Goal: Information Seeking & Learning: Learn about a topic

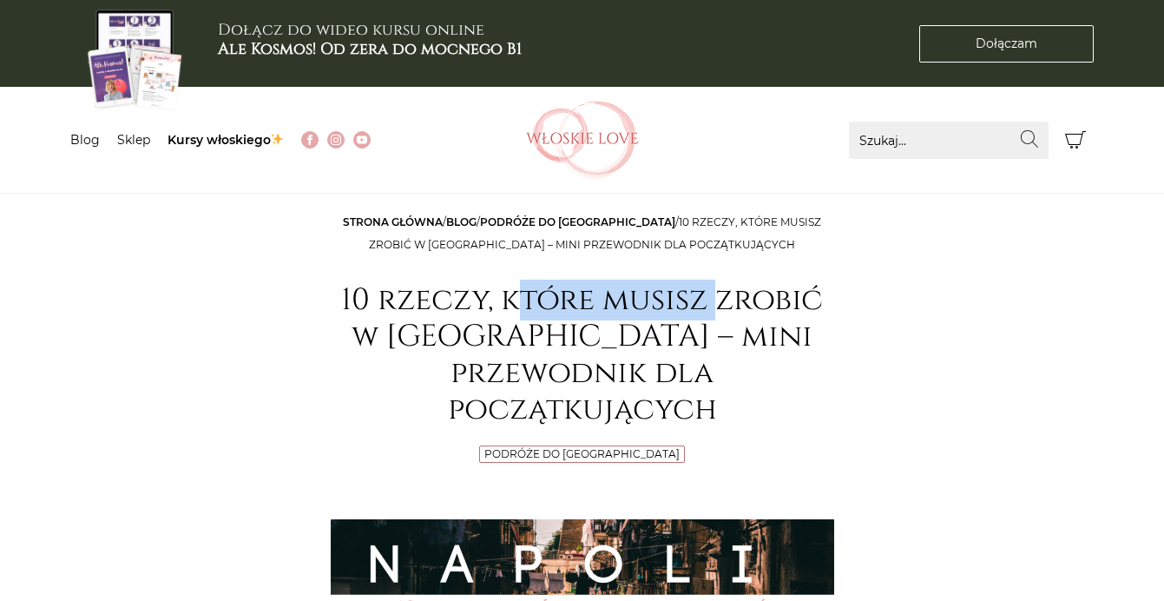
click at [722, 316] on h1 "10 rzeczy, które musisz zrobić w [GEOGRAPHIC_DATA] – mini przewodnik dla począt…" at bounding box center [583, 355] width 504 height 146
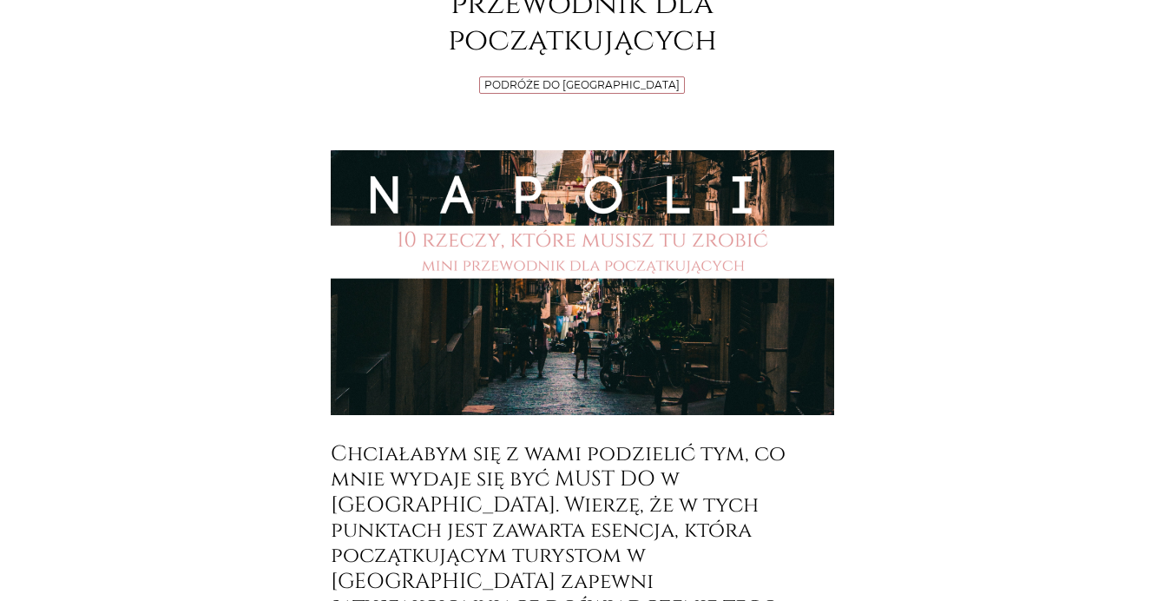
scroll to position [521, 0]
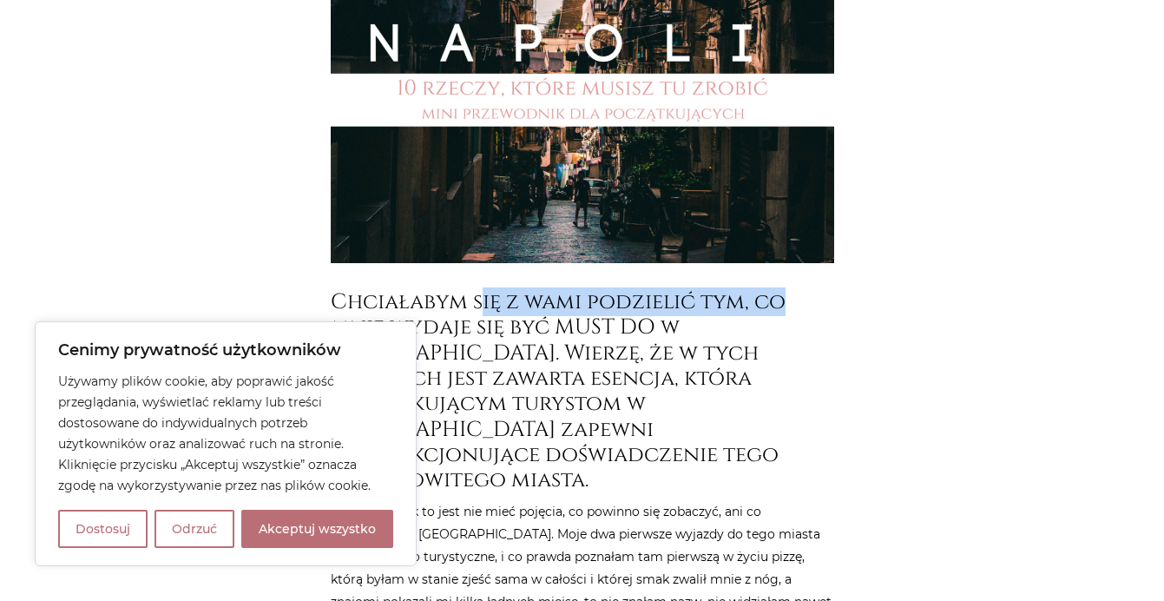
drag, startPoint x: 484, startPoint y: 273, endPoint x: 816, endPoint y: 276, distance: 331.6
click at [816, 289] on h3 "Chciałabym się z wami podzielić tym, co mnie wydaje się być MUST DO w [GEOGRAPH…" at bounding box center [583, 391] width 504 height 204
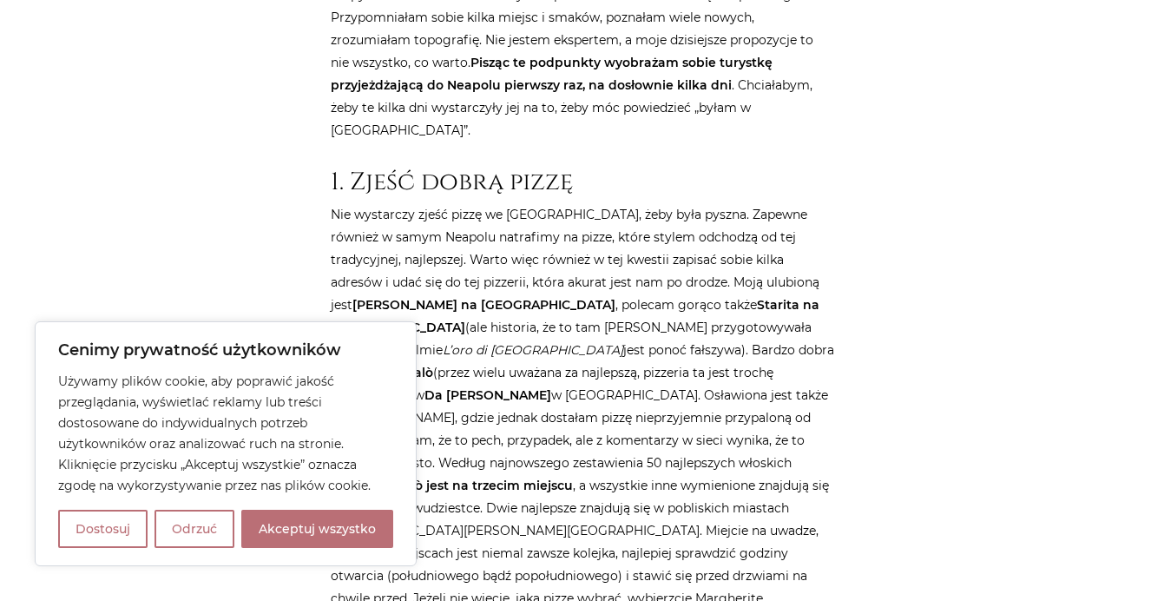
scroll to position [1215, 0]
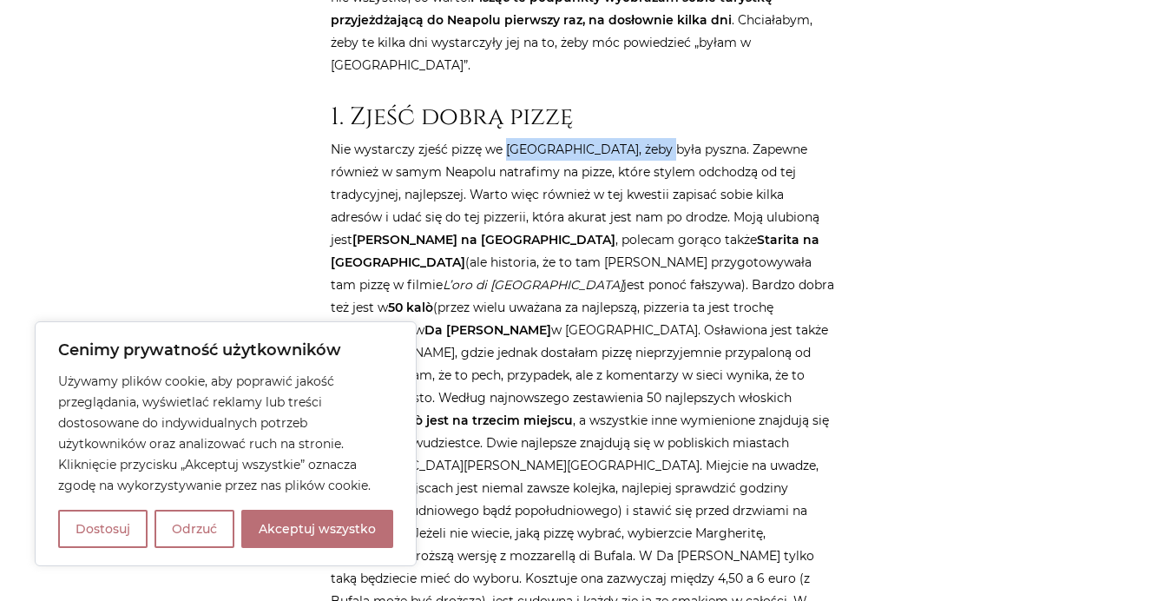
drag, startPoint x: 504, startPoint y: 41, endPoint x: 657, endPoint y: 44, distance: 153.7
click at [657, 138] on p "Nie wystarczy zjeść pizzę we [GEOGRAPHIC_DATA], żeby była pyszna. Zapewne równi…" at bounding box center [583, 420] width 504 height 564
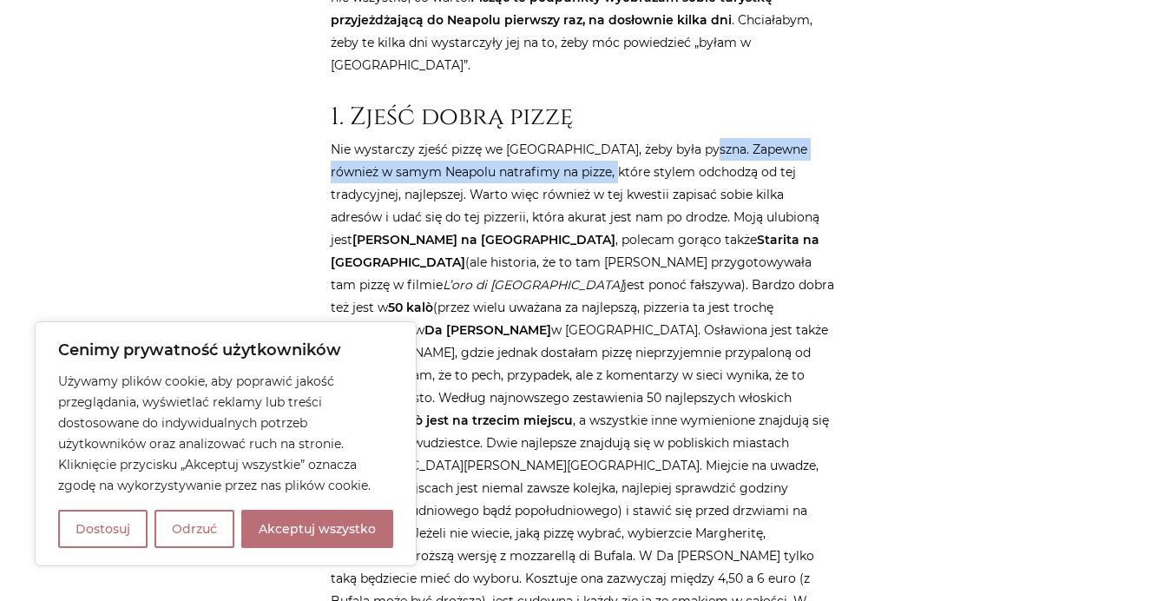
drag, startPoint x: 700, startPoint y: 36, endPoint x: 603, endPoint y: 65, distance: 100.8
click at [603, 138] on p "Nie wystarczy zjeść pizzę we [GEOGRAPHIC_DATA], żeby była pyszna. Zapewne równi…" at bounding box center [583, 420] width 504 height 564
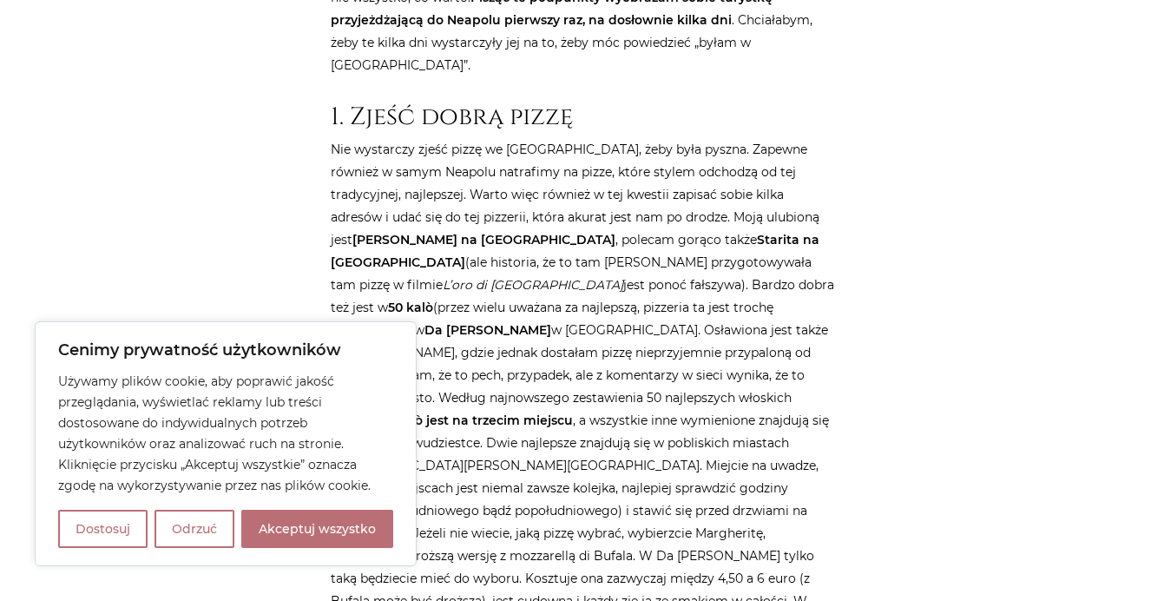
click at [647, 138] on p "Nie wystarczy zjeść pizzę we [GEOGRAPHIC_DATA], żeby była pyszna. Zapewne równi…" at bounding box center [583, 420] width 504 height 564
drag, startPoint x: 647, startPoint y: 61, endPoint x: 780, endPoint y: 66, distance: 132.9
click at [780, 138] on p "Nie wystarczy zjeść pizzę we [GEOGRAPHIC_DATA], żeby była pyszna. Zapewne równi…" at bounding box center [583, 420] width 504 height 564
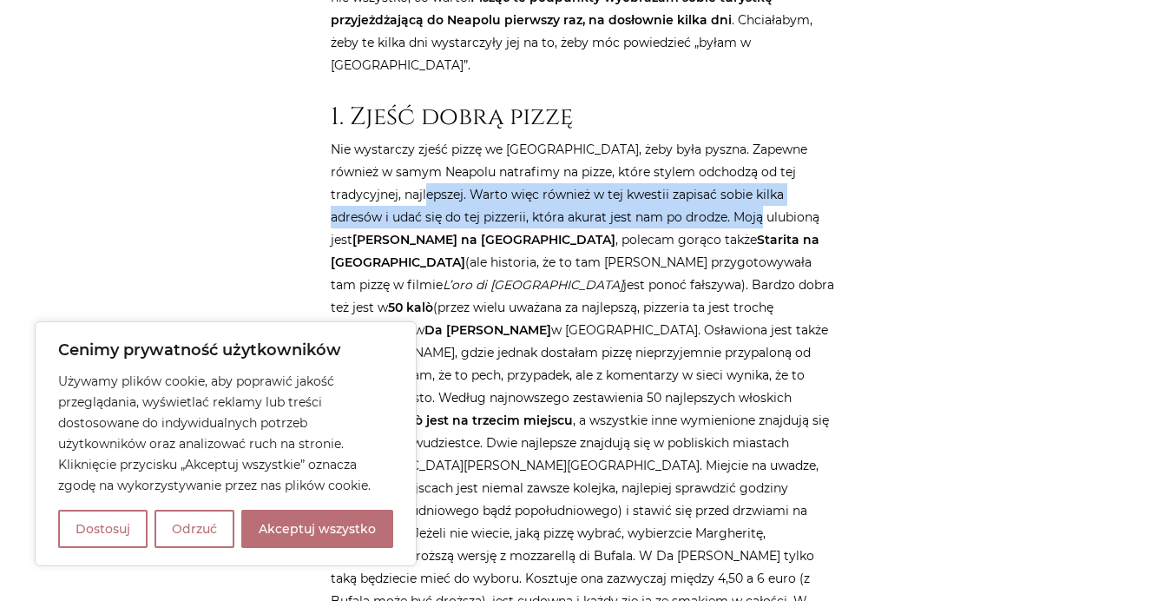
drag, startPoint x: 411, startPoint y: 81, endPoint x: 703, endPoint y: 108, distance: 293.8
click at [703, 138] on p "Nie wystarczy zjeść pizzę we [GEOGRAPHIC_DATA], żeby była pyszna. Zapewne równi…" at bounding box center [583, 420] width 504 height 564
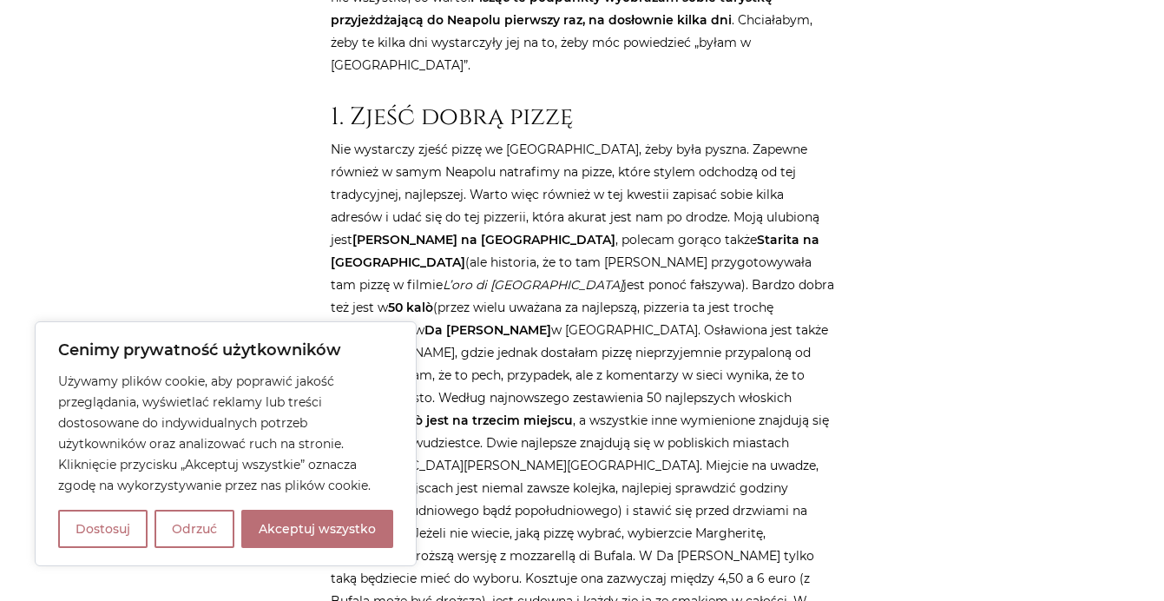
click at [698, 172] on p "Nie wystarczy zjeść pizzę we [GEOGRAPHIC_DATA], żeby była pyszna. Zapewne równi…" at bounding box center [583, 420] width 504 height 564
drag, startPoint x: 685, startPoint y: 103, endPoint x: 794, endPoint y: 108, distance: 109.5
click at [794, 138] on p "Nie wystarczy zjeść pizzę we [GEOGRAPHIC_DATA], żeby była pyszna. Zapewne równi…" at bounding box center [583, 420] width 504 height 564
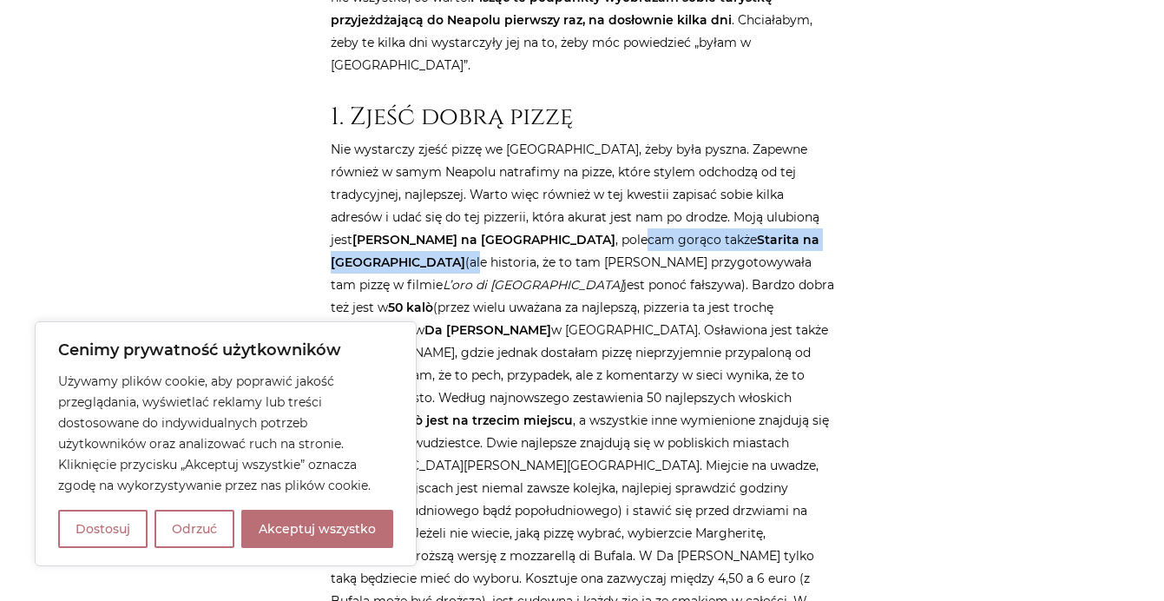
drag, startPoint x: 452, startPoint y: 131, endPoint x: 731, endPoint y: 134, distance: 278.7
click at [731, 138] on p "Nie wystarczy zjeść pizzę we [GEOGRAPHIC_DATA], żeby była pyszna. Zapewne równi…" at bounding box center [583, 420] width 504 height 564
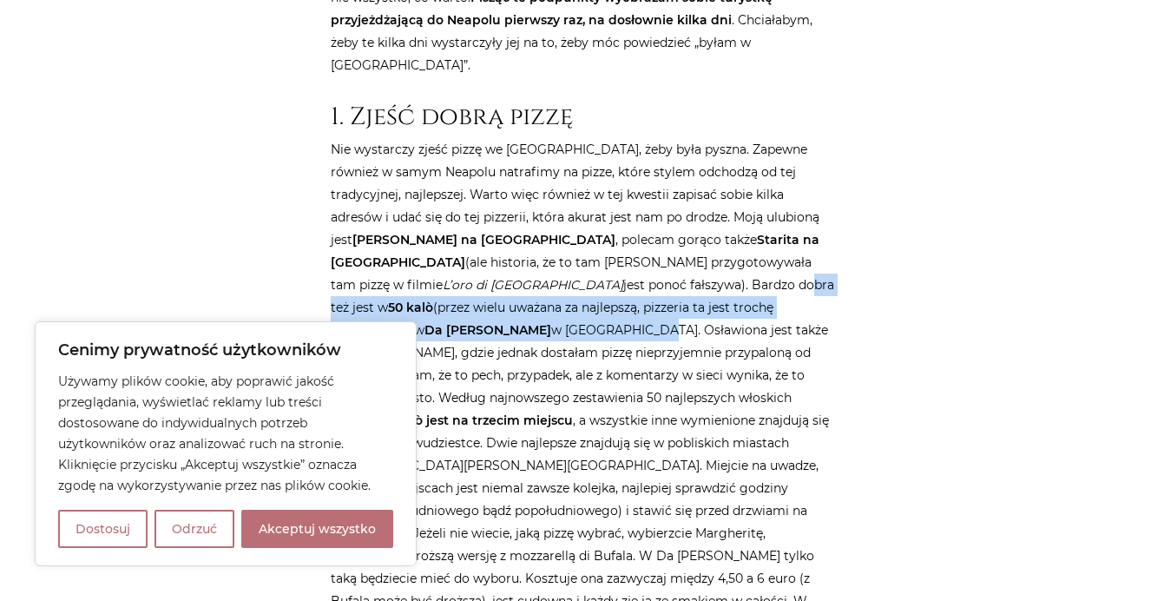
drag, startPoint x: 453, startPoint y: 175, endPoint x: 719, endPoint y: 191, distance: 266.1
click at [719, 191] on p "Nie wystarczy zjeść pizzę we [GEOGRAPHIC_DATA], żeby była pyszna. Zapewne równi…" at bounding box center [583, 420] width 504 height 564
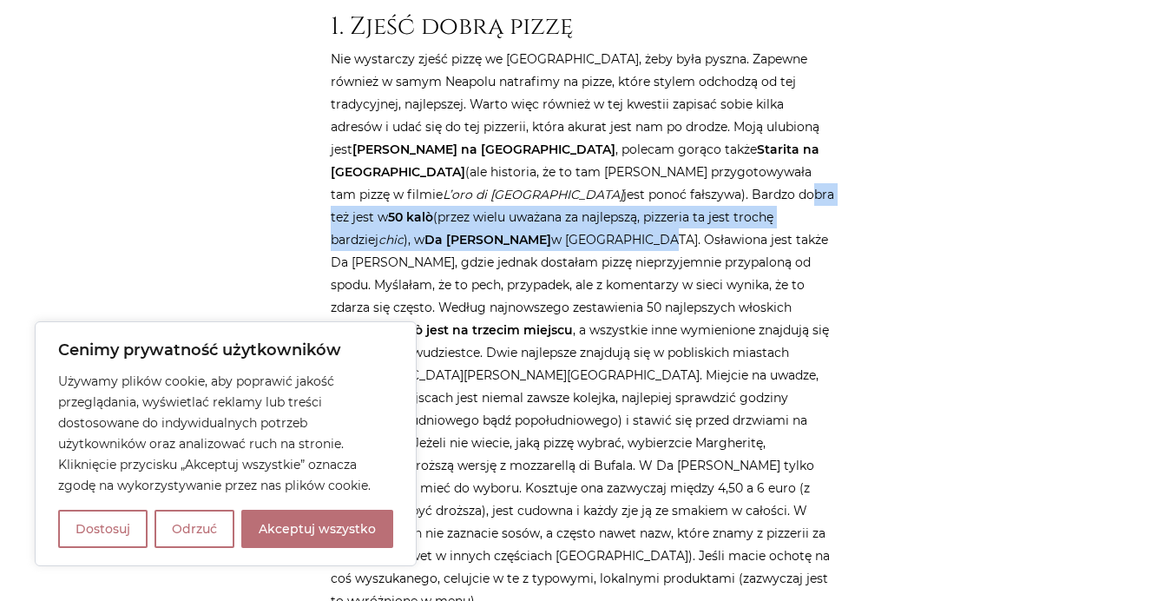
scroll to position [1389, 0]
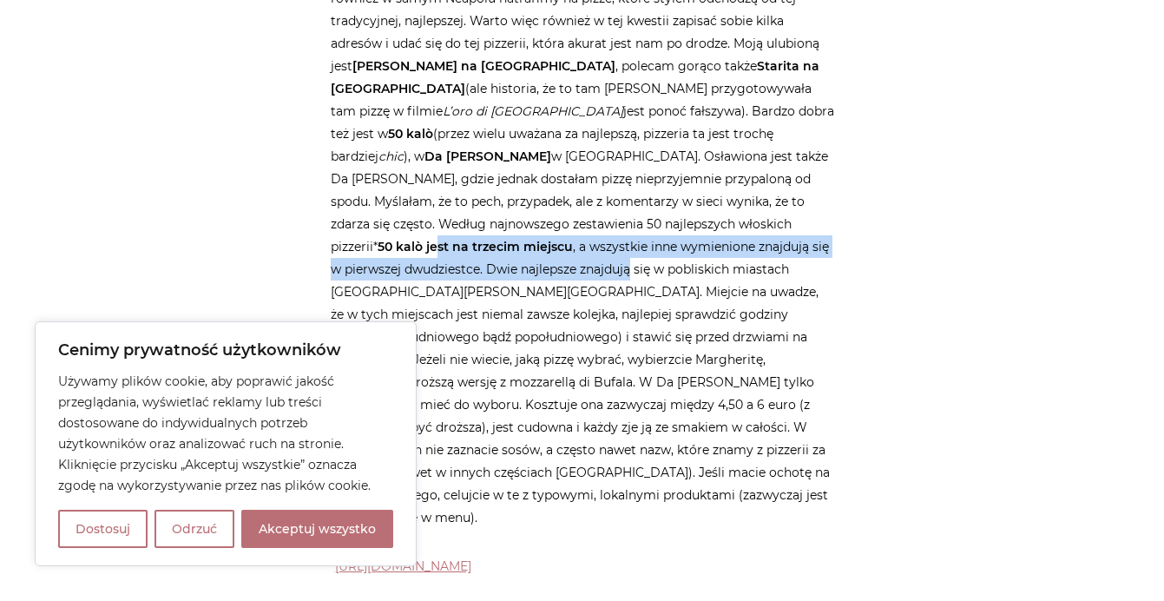
drag, startPoint x: 503, startPoint y: 120, endPoint x: 635, endPoint y: 154, distance: 137.1
click at [636, 148] on p "Nie wystarczy zjeść pizzę we [GEOGRAPHIC_DATA], żeby była pyszna. Zapewne równi…" at bounding box center [583, 246] width 504 height 564
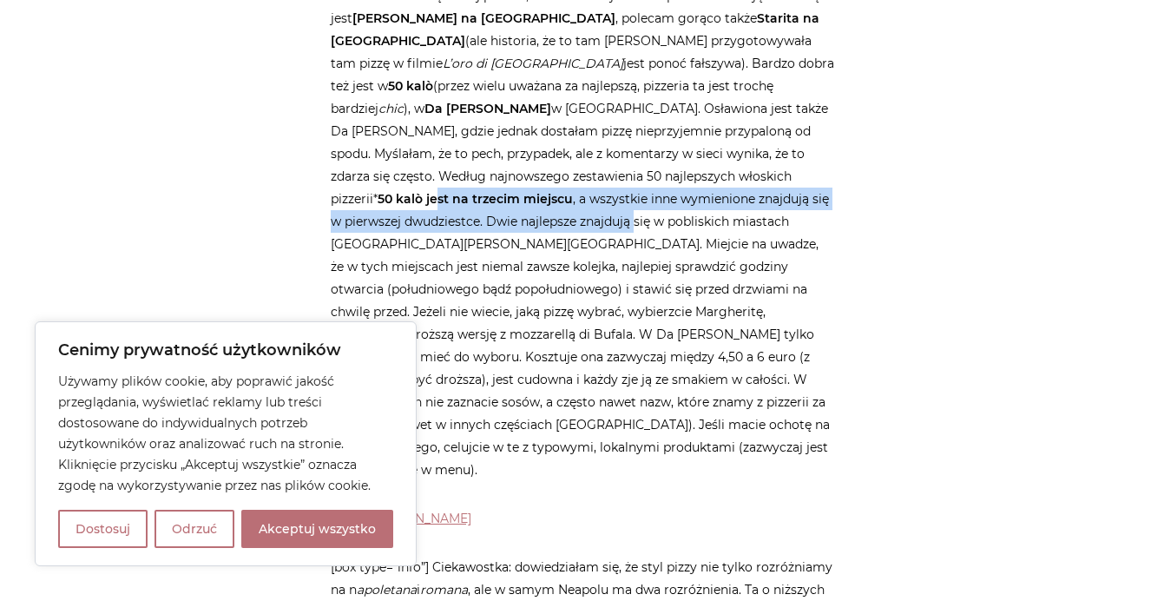
scroll to position [1736, 0]
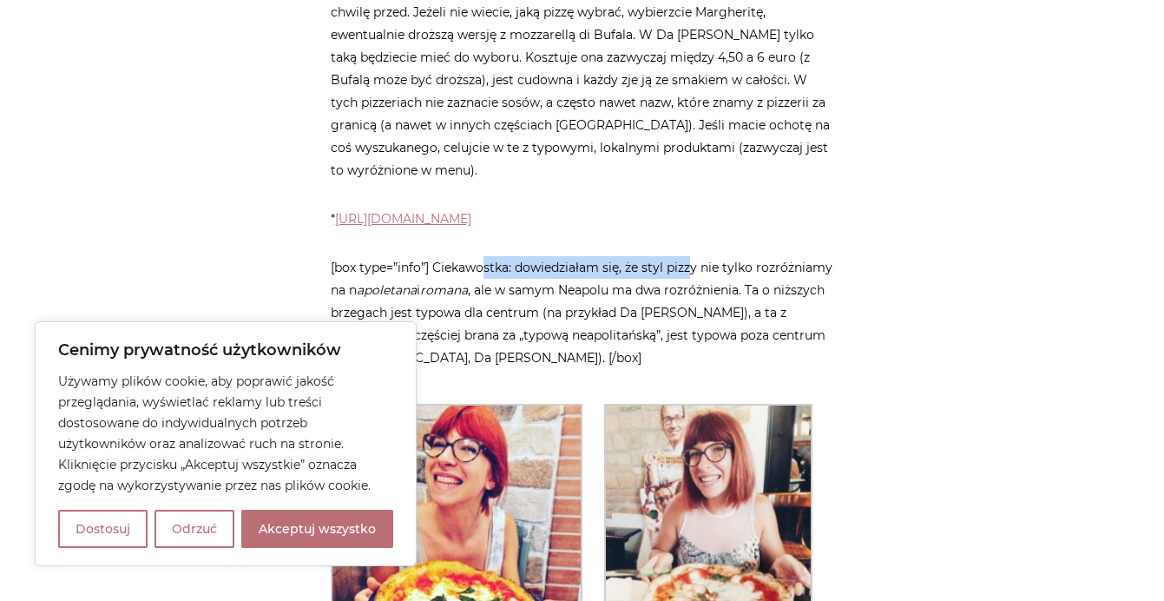
drag, startPoint x: 488, startPoint y: 136, endPoint x: 688, endPoint y: 136, distance: 200.5
click at [688, 256] on p "[box type=”info”] Ciekawostka: dowiedziałam się, że styl pizzy nie tylko rozróż…" at bounding box center [583, 312] width 504 height 113
click at [734, 256] on p "[box type=”info”] Ciekawostka: dowiedziałam się, że styl pizzy nie tylko rozróż…" at bounding box center [583, 312] width 504 height 113
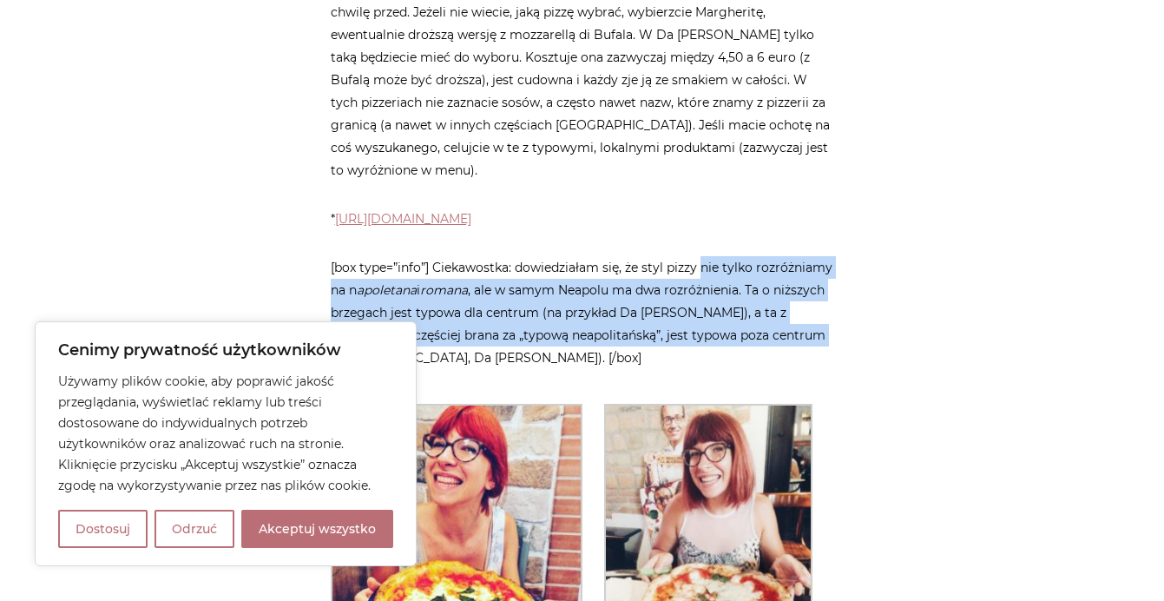
drag, startPoint x: 700, startPoint y: 135, endPoint x: 802, endPoint y: 199, distance: 120.9
click at [802, 256] on p "[box type=”info”] Ciekawostka: dowiedziałam się, że styl pizzy nie tylko rozróż…" at bounding box center [583, 312] width 504 height 113
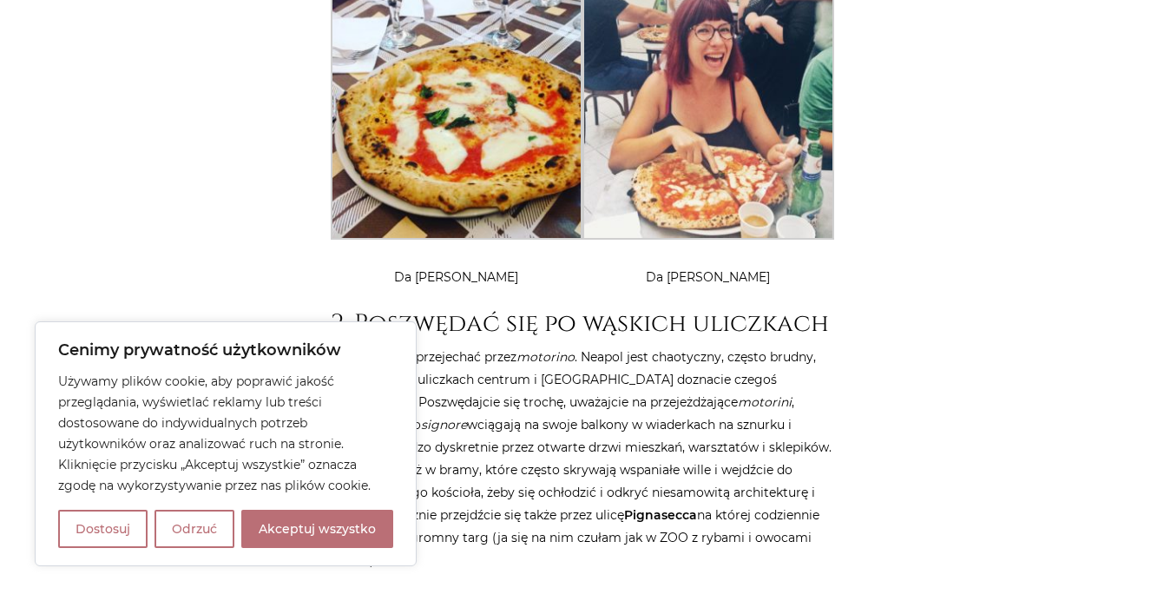
scroll to position [2518, 0]
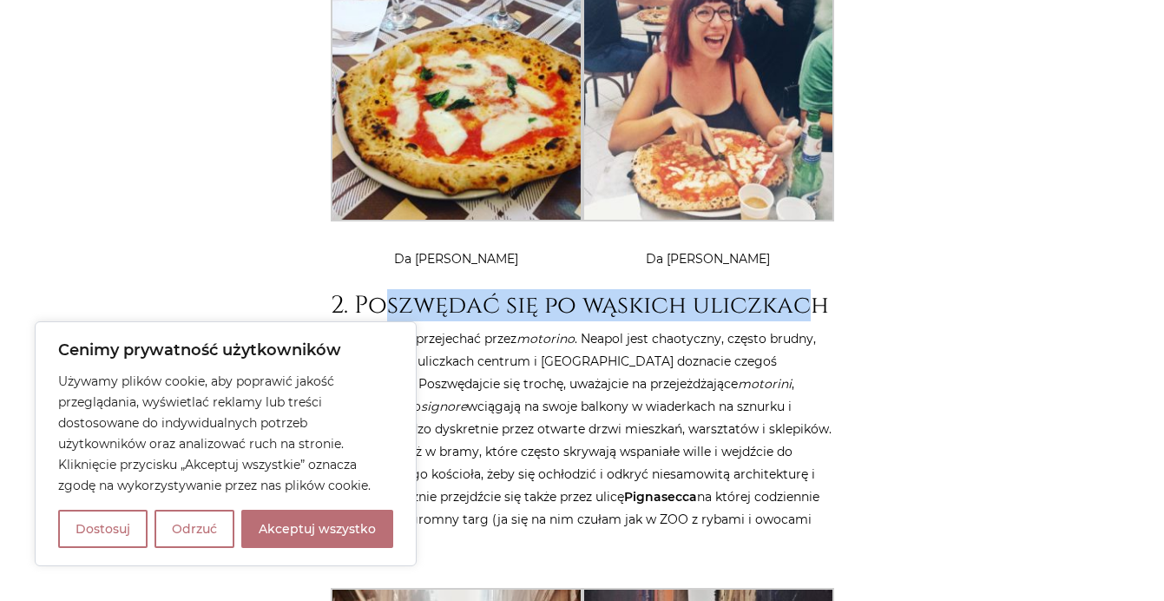
drag, startPoint x: 389, startPoint y: 171, endPoint x: 819, endPoint y: 177, distance: 429.8
click at [819, 291] on h2 "2. Poszwędać się po wąskich uliczkach" at bounding box center [583, 306] width 504 height 30
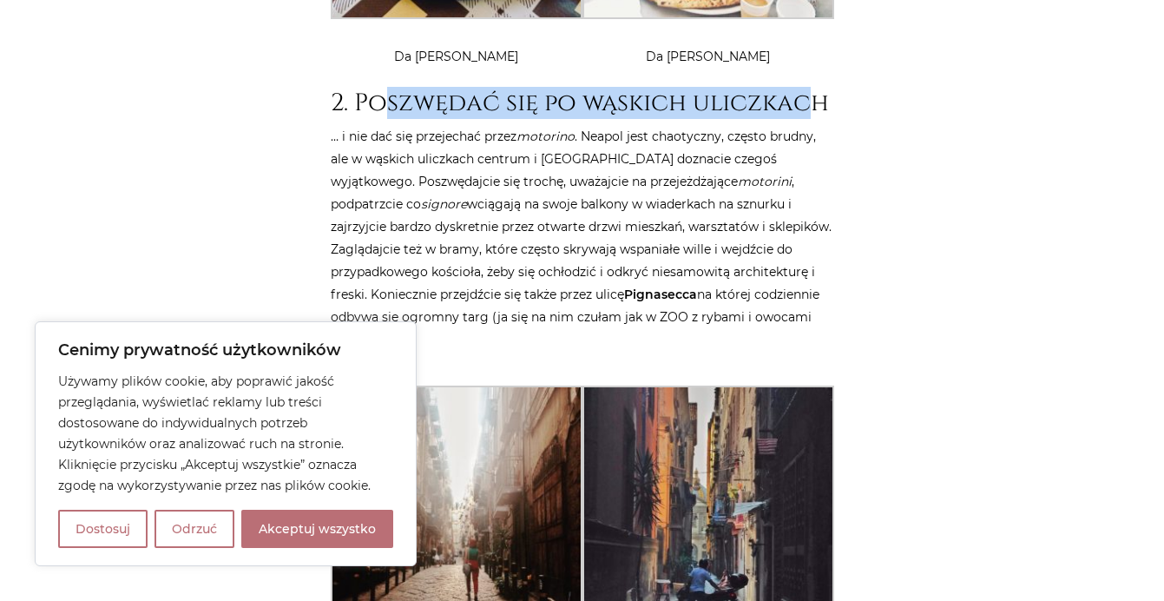
scroll to position [2604, 0]
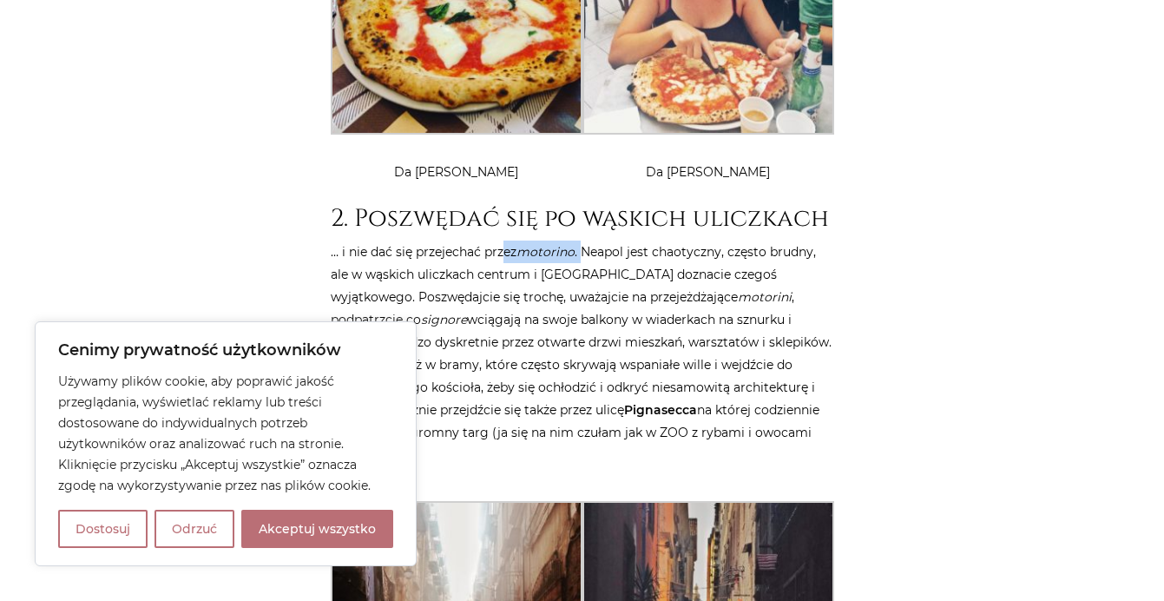
drag, startPoint x: 501, startPoint y: 122, endPoint x: 584, endPoint y: 122, distance: 83.3
click at [584, 240] on p "… i nie dać się przejechać przez motorino . Neapol jest chaotyczny, często brud…" at bounding box center [583, 353] width 504 height 226
drag, startPoint x: 616, startPoint y: 120, endPoint x: 819, endPoint y: 119, distance: 203.2
click at [819, 240] on p "… i nie dać się przejechać przez motorino . Neapol jest chaotyczny, często brud…" at bounding box center [583, 353] width 504 height 226
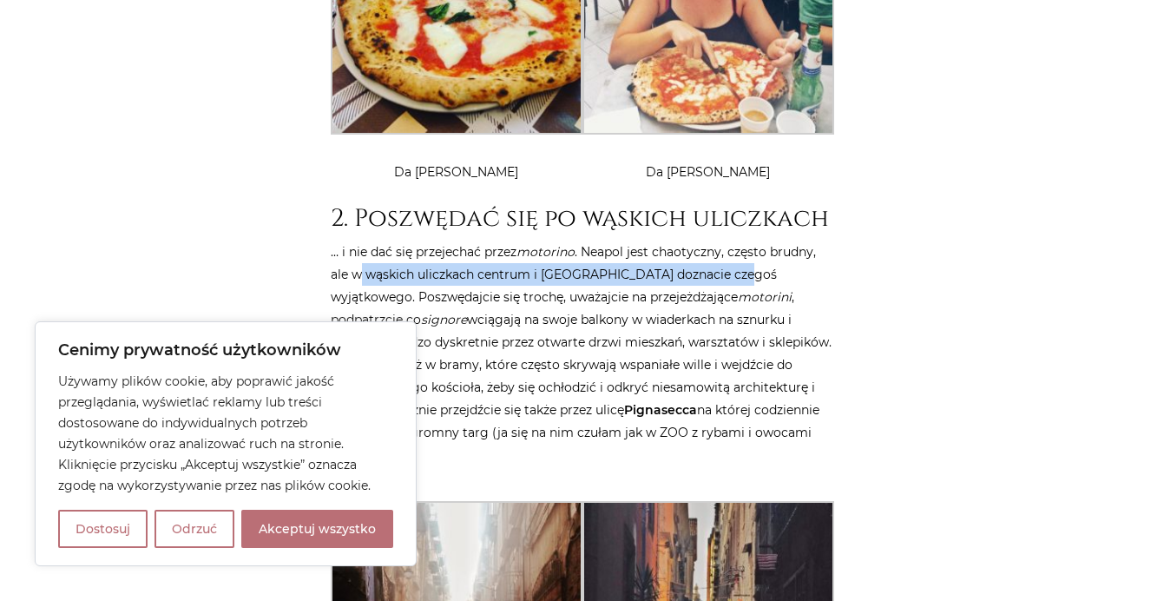
drag, startPoint x: 361, startPoint y: 135, endPoint x: 723, endPoint y: 146, distance: 362.2
click at [723, 240] on p "… i nie dać się przejechać przez motorino . Neapol jest chaotyczny, często brud…" at bounding box center [583, 353] width 504 height 226
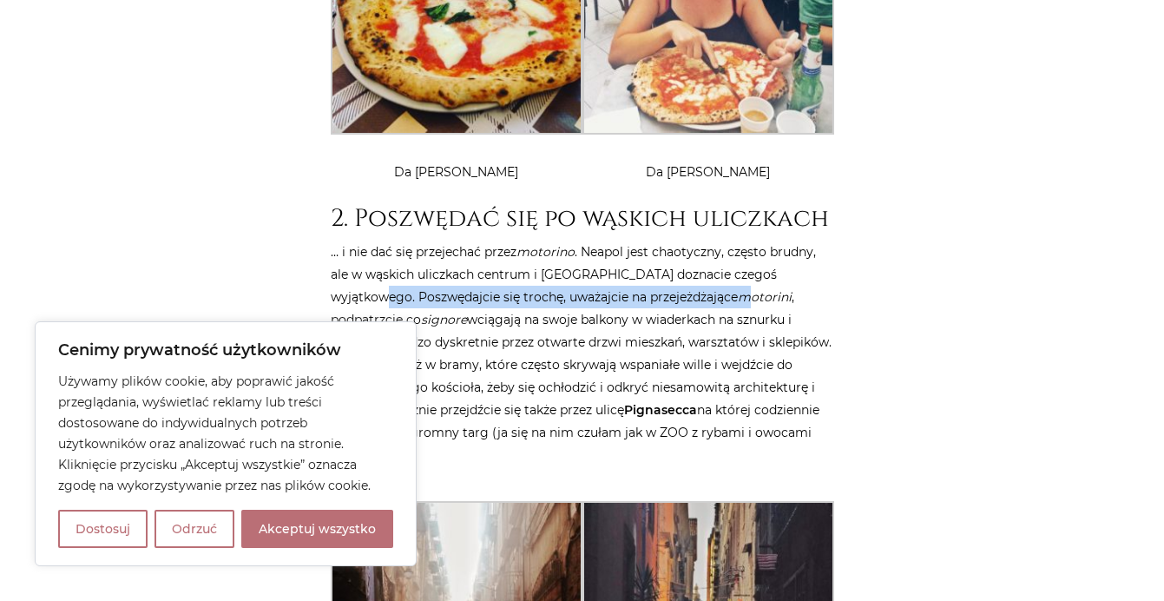
drag, startPoint x: 430, startPoint y: 163, endPoint x: 750, endPoint y: 163, distance: 320.3
click at [750, 240] on p "… i nie dać się przejechać przez motorino . Neapol jest chaotyczny, często brud…" at bounding box center [583, 353] width 504 height 226
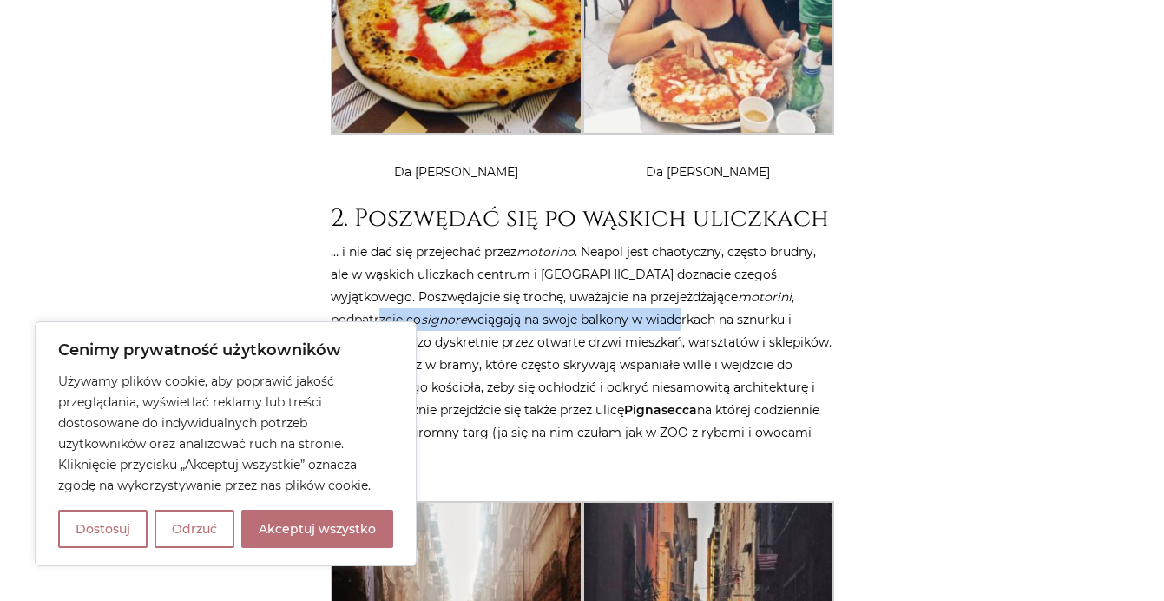
drag, startPoint x: 381, startPoint y: 188, endPoint x: 675, endPoint y: 190, distance: 293.4
click at [679, 240] on p "… i nie dać się przejechać przez motorino . Neapol jest chaotyczny, często brud…" at bounding box center [583, 353] width 504 height 226
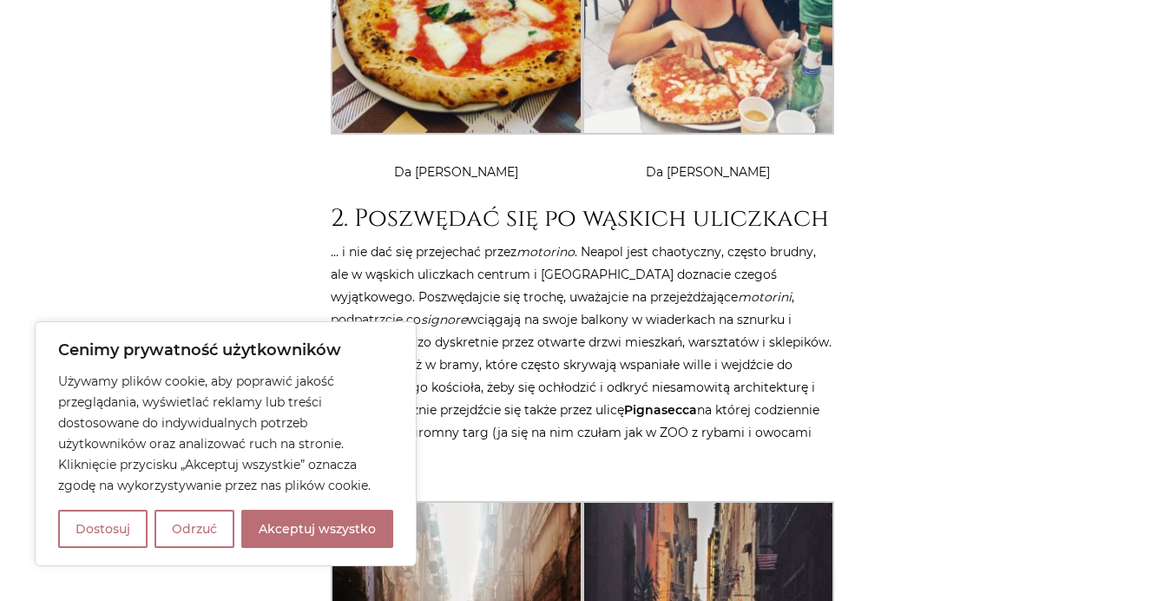
click at [457, 240] on p "… i nie dać się przejechać przez motorino . Neapol jest chaotyczny, często brud…" at bounding box center [583, 353] width 504 height 226
drag, startPoint x: 516, startPoint y: 180, endPoint x: 750, endPoint y: 188, distance: 234.5
click at [750, 240] on p "… i nie dać się przejechać przez motorino . Neapol jest chaotyczny, często brud…" at bounding box center [583, 353] width 504 height 226
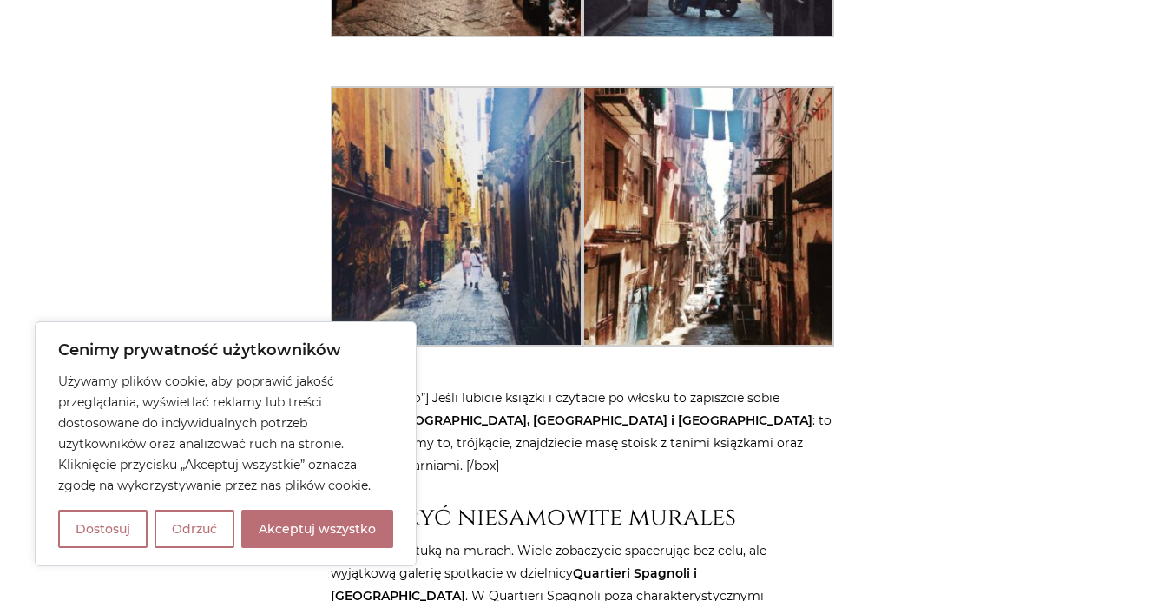
scroll to position [3473, 0]
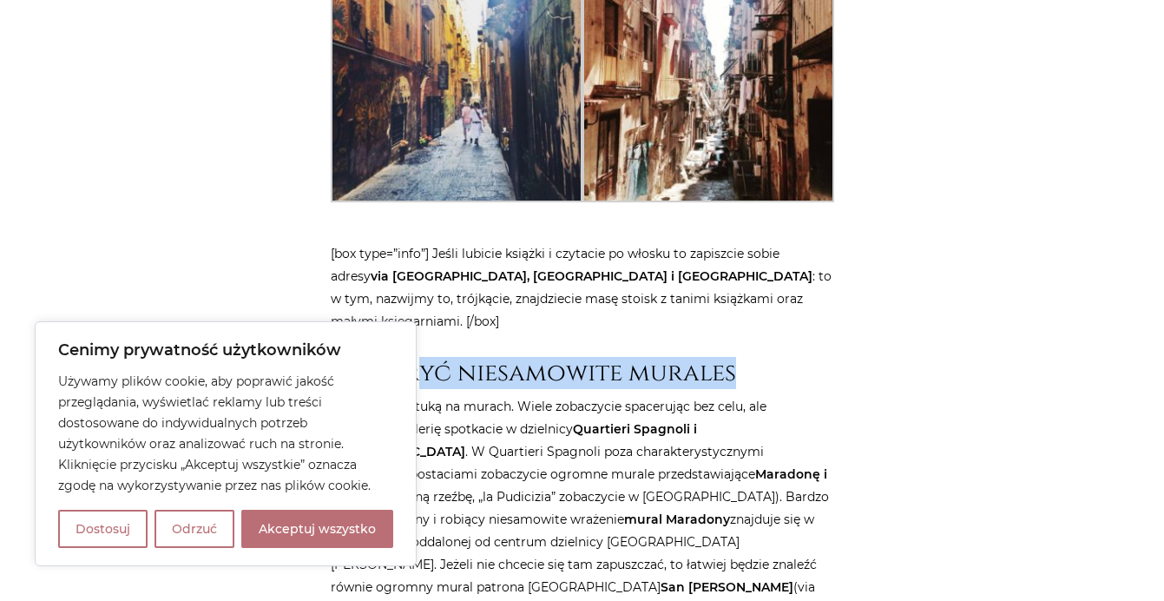
drag, startPoint x: 425, startPoint y: 244, endPoint x: 729, endPoint y: 234, distance: 304.9
click at [729, 359] on h2 "3. Odkryć niesamowite murales" at bounding box center [583, 374] width 504 height 30
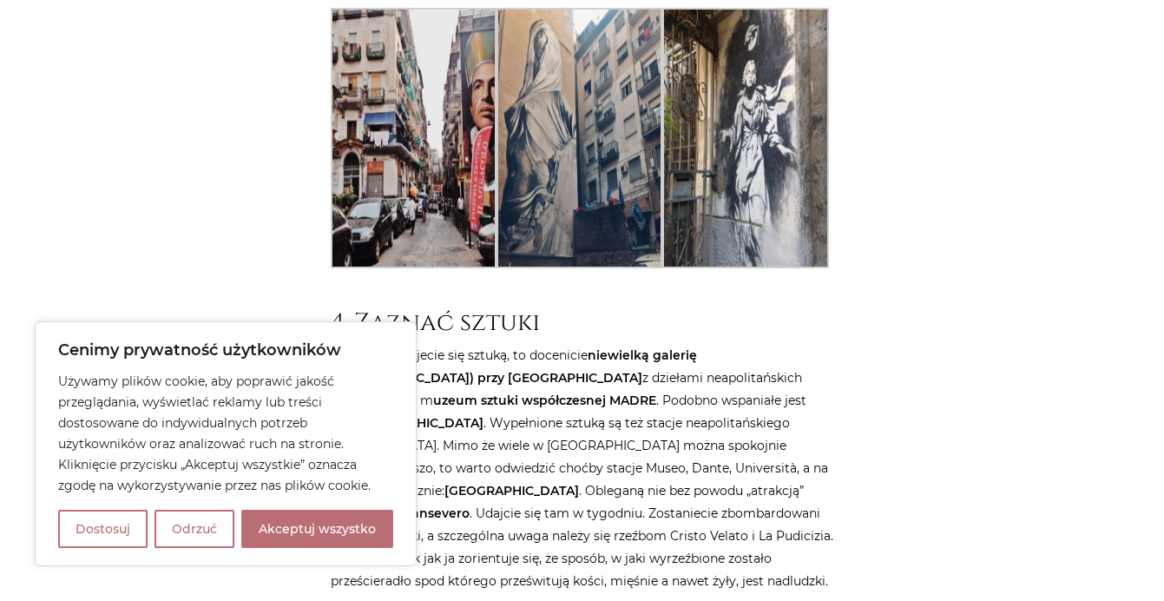
scroll to position [4167, 0]
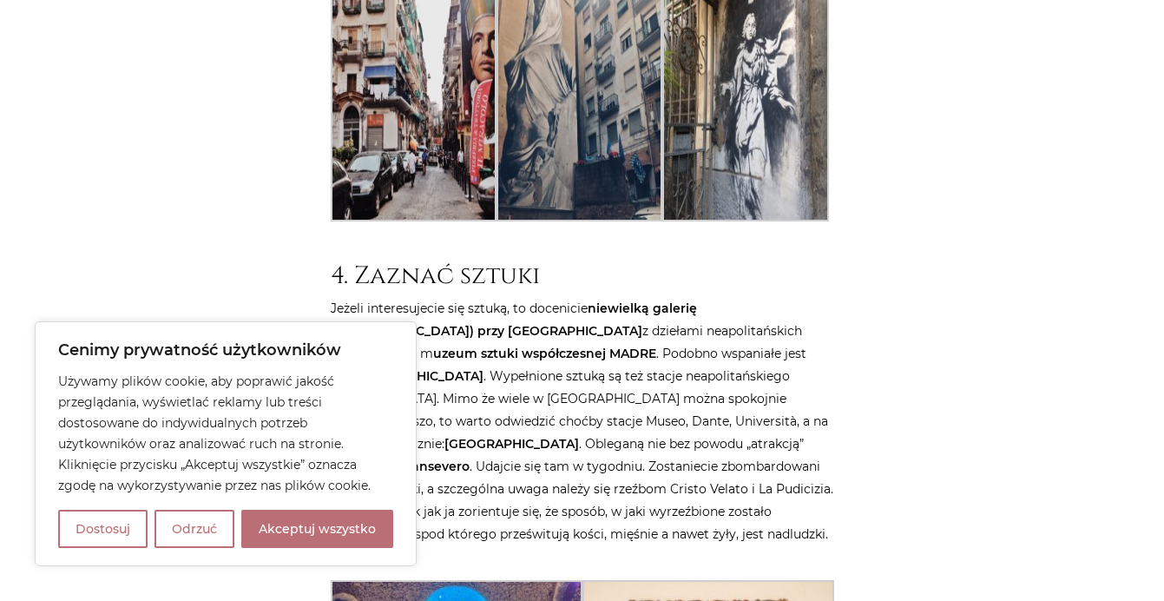
drag, startPoint x: 295, startPoint y: 526, endPoint x: 310, endPoint y: 517, distance: 17.1
click at [295, 523] on button "Akceptuj wszystko" at bounding box center [317, 529] width 152 height 38
checkbox input "true"
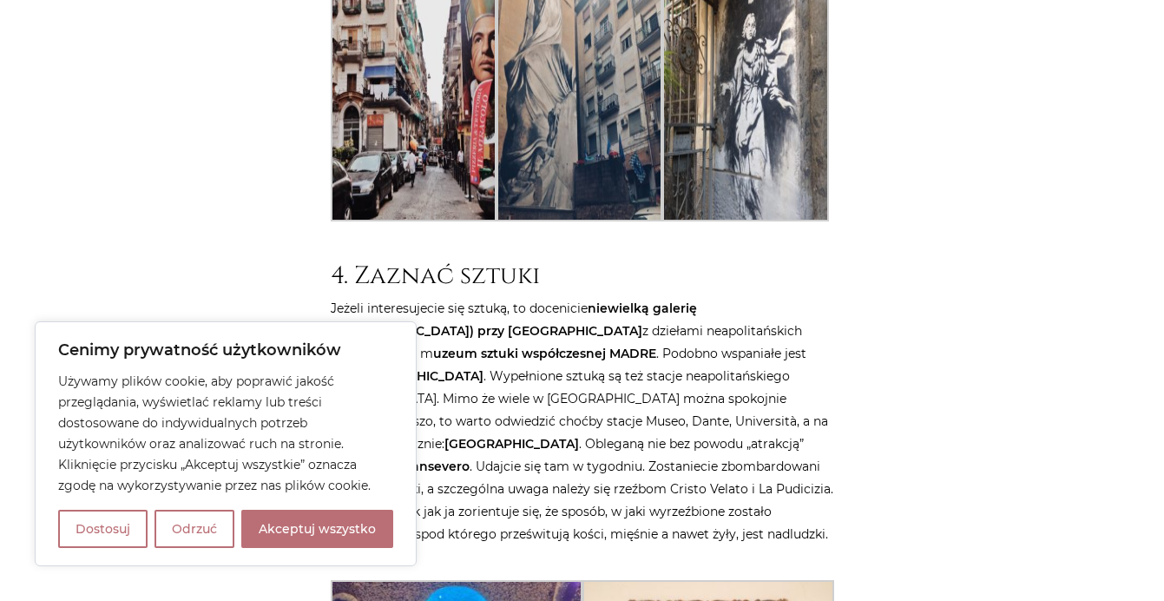
checkbox input "true"
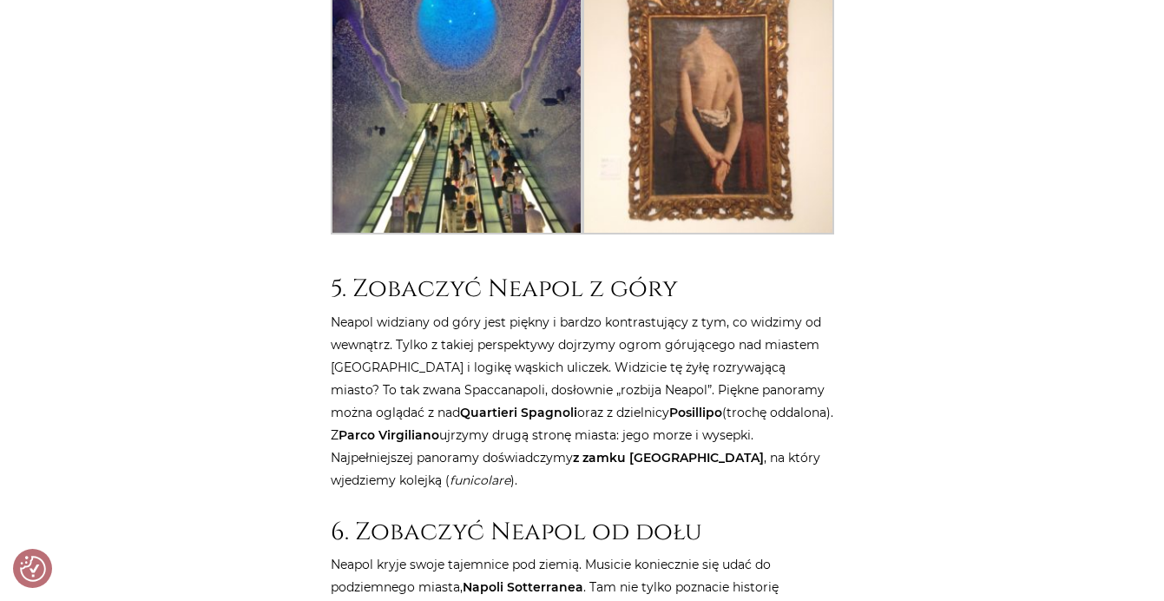
scroll to position [4775, 0]
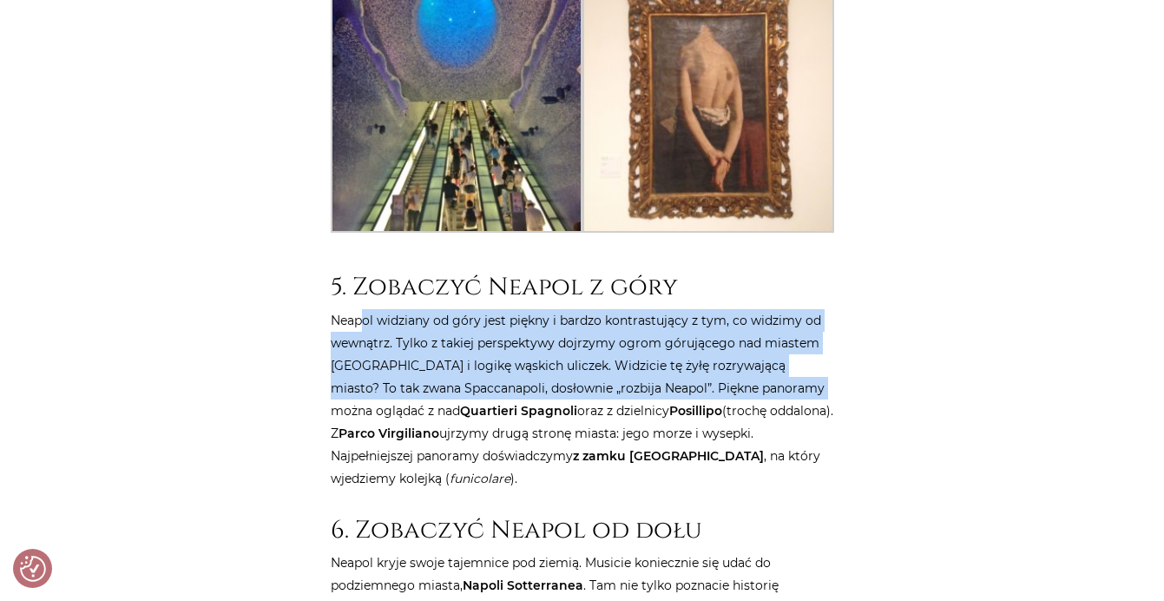
drag, startPoint x: 366, startPoint y: 163, endPoint x: 790, endPoint y: 226, distance: 428.2
click at [790, 309] on p "Neapol widziany od góry jest piękny i bardzo kontrastujący z tym, co widzimy od…" at bounding box center [583, 399] width 504 height 181
click at [826, 309] on p "Neapol widziany od góry jest piękny i bardzo kontrastujący z tym, co widzimy od…" at bounding box center [583, 399] width 504 height 181
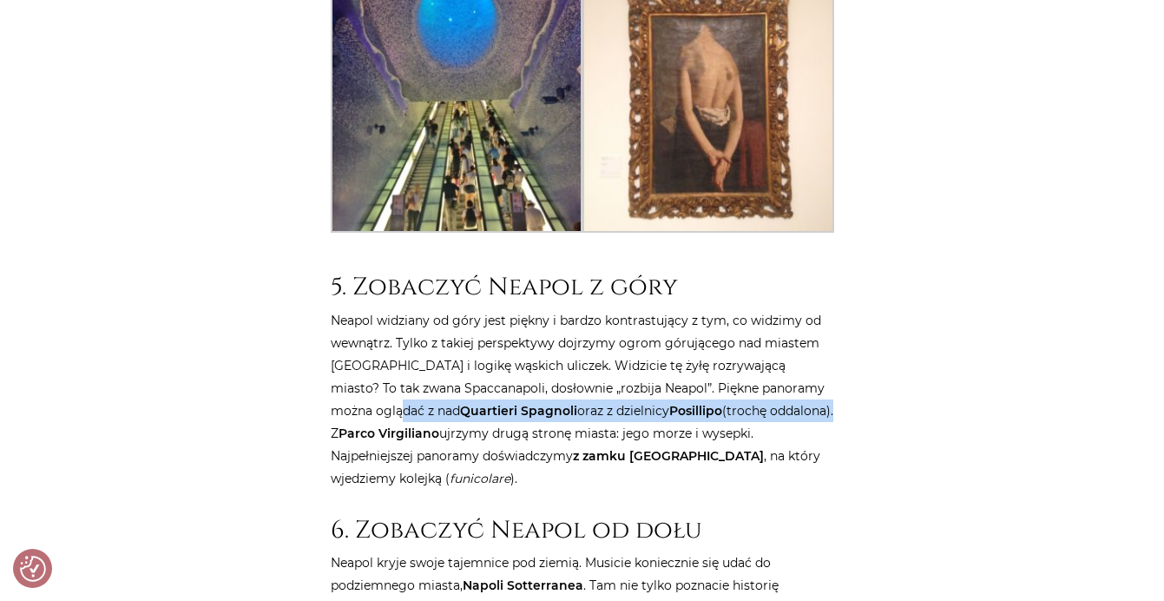
drag, startPoint x: 346, startPoint y: 254, endPoint x: 744, endPoint y: 250, distance: 398.5
click at [744, 309] on p "Neapol widziany od góry jest piękny i bardzo kontrastujący z tym, co widzimy od…" at bounding box center [583, 399] width 504 height 181
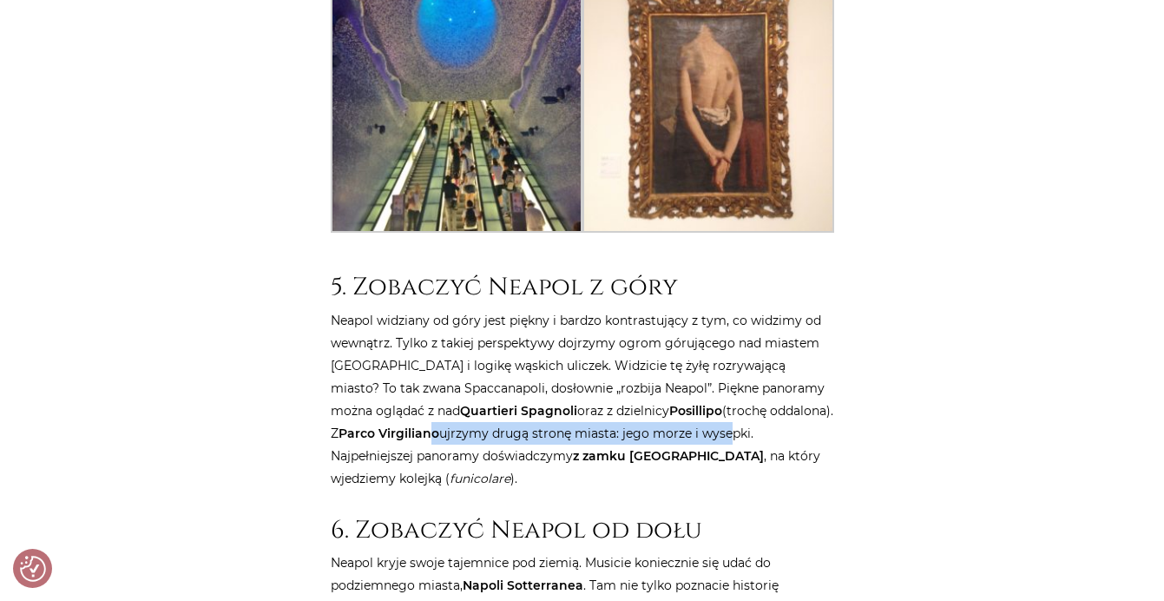
drag, startPoint x: 384, startPoint y: 277, endPoint x: 676, endPoint y: 276, distance: 292.6
click at [676, 309] on p "Neapol widziany od góry jest piękny i bardzo kontrastujący z tym, co widzimy od…" at bounding box center [583, 399] width 504 height 181
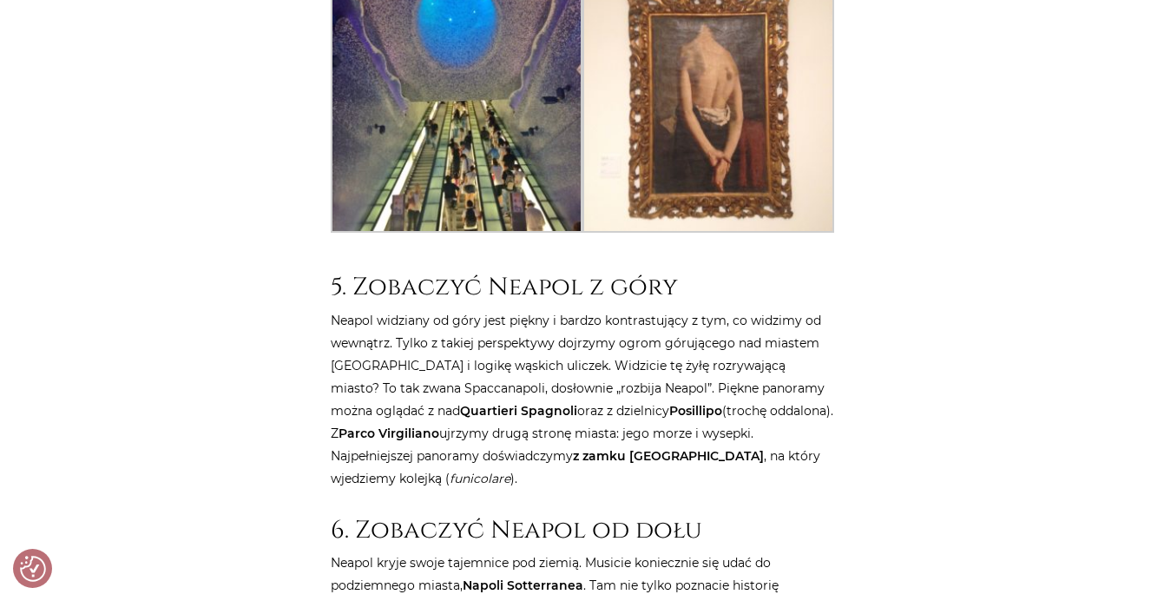
click at [707, 309] on p "Neapol widziany od góry jest piękny i bardzo kontrastujący z tym, co widzimy od…" at bounding box center [583, 399] width 504 height 181
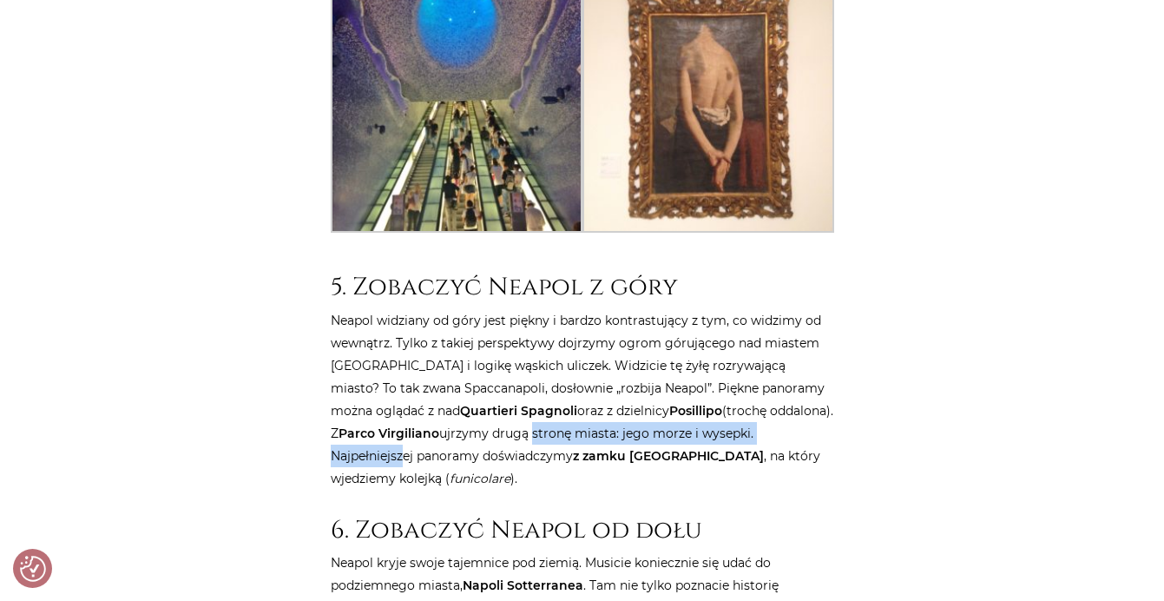
drag, startPoint x: 482, startPoint y: 280, endPoint x: 774, endPoint y: 271, distance: 292.7
click at [774, 309] on p "Neapol widziany od góry jest piękny i bardzo kontrastujący z tym, co widzimy od…" at bounding box center [583, 399] width 504 height 181
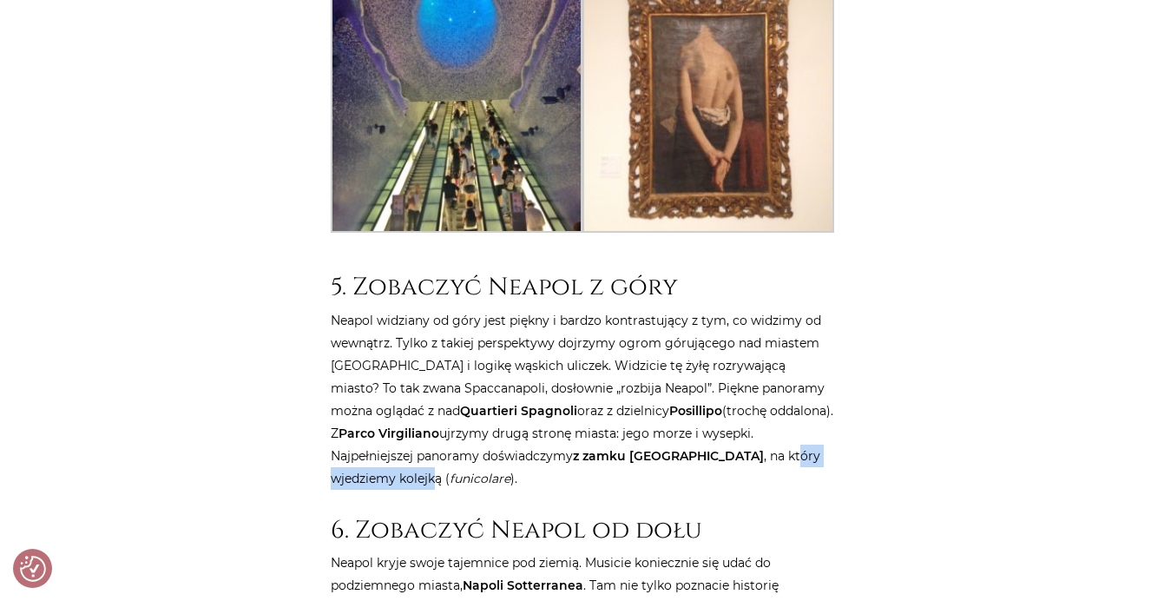
drag, startPoint x: 685, startPoint y: 300, endPoint x: 813, endPoint y: 303, distance: 128.5
click at [813, 309] on p "Neapol widziany od góry jest piękny i bardzo kontrastujący z tym, co widzimy od…" at bounding box center [583, 399] width 504 height 181
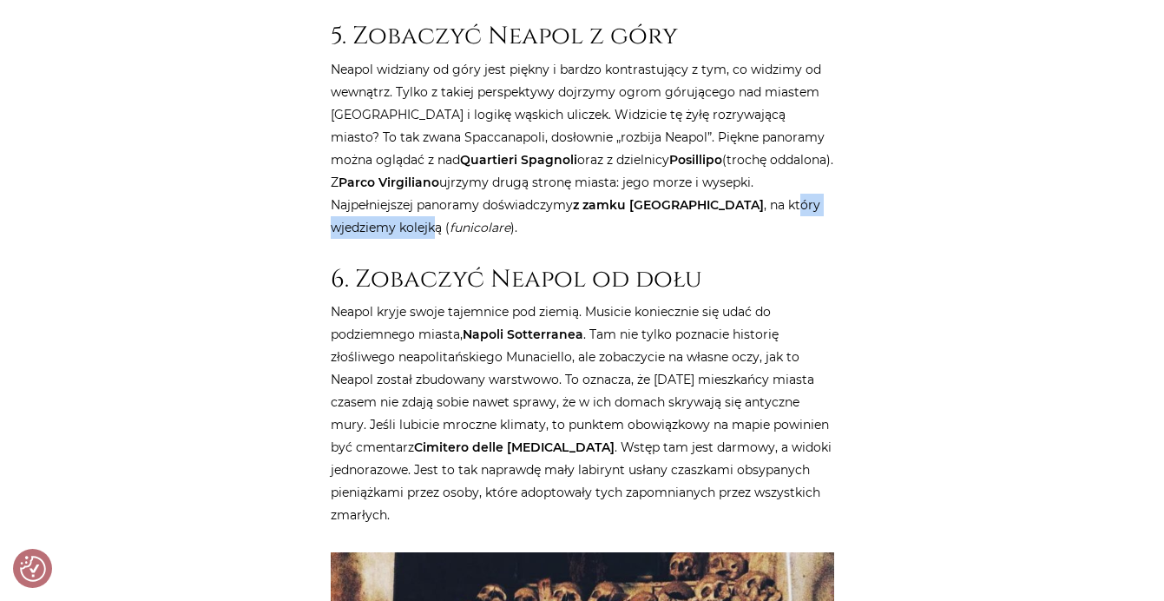
scroll to position [5035, 0]
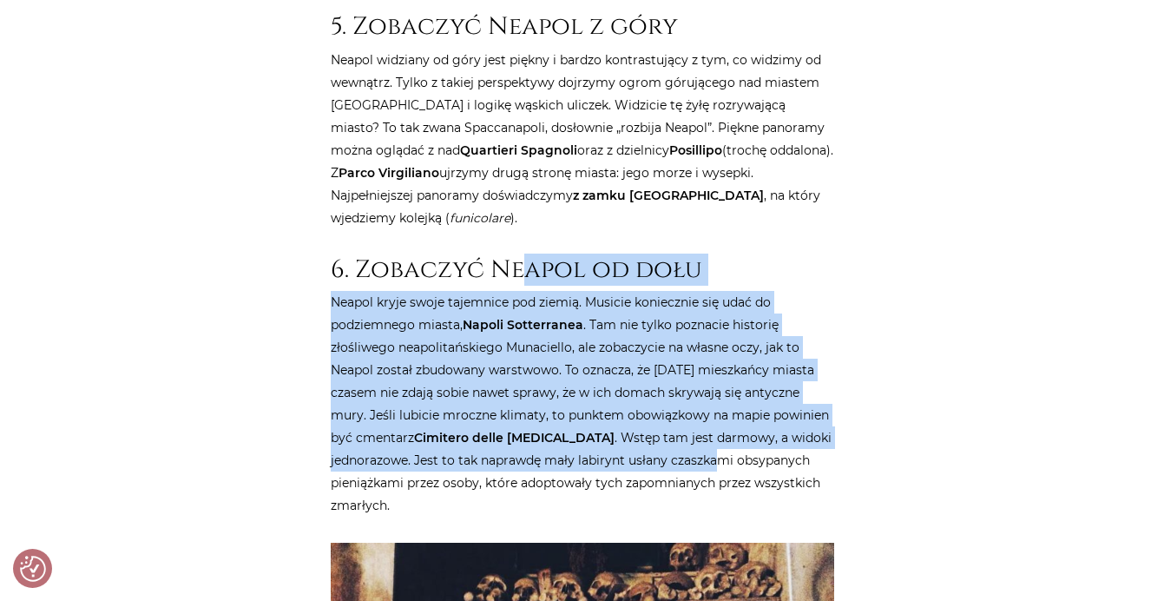
drag, startPoint x: 550, startPoint y: 111, endPoint x: 696, endPoint y: 280, distance: 223.5
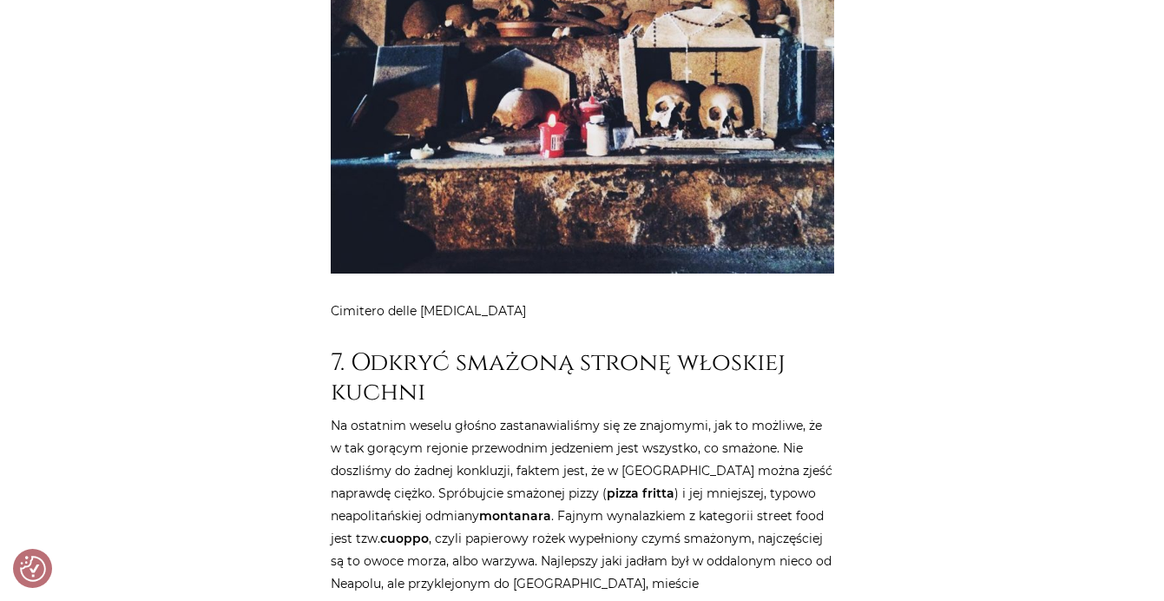
scroll to position [5817, 0]
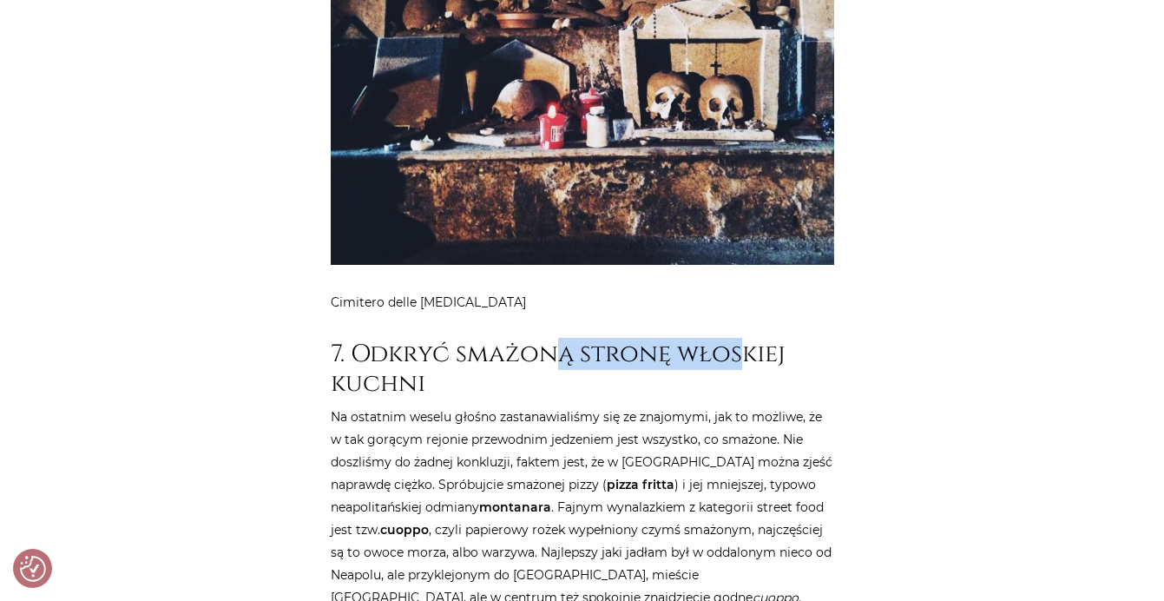
drag, startPoint x: 563, startPoint y: 193, endPoint x: 742, endPoint y: 200, distance: 179.8
click at [742, 339] on h2 "7. Odkryć smażoną stronę włoskiej kuchni" at bounding box center [583, 368] width 504 height 58
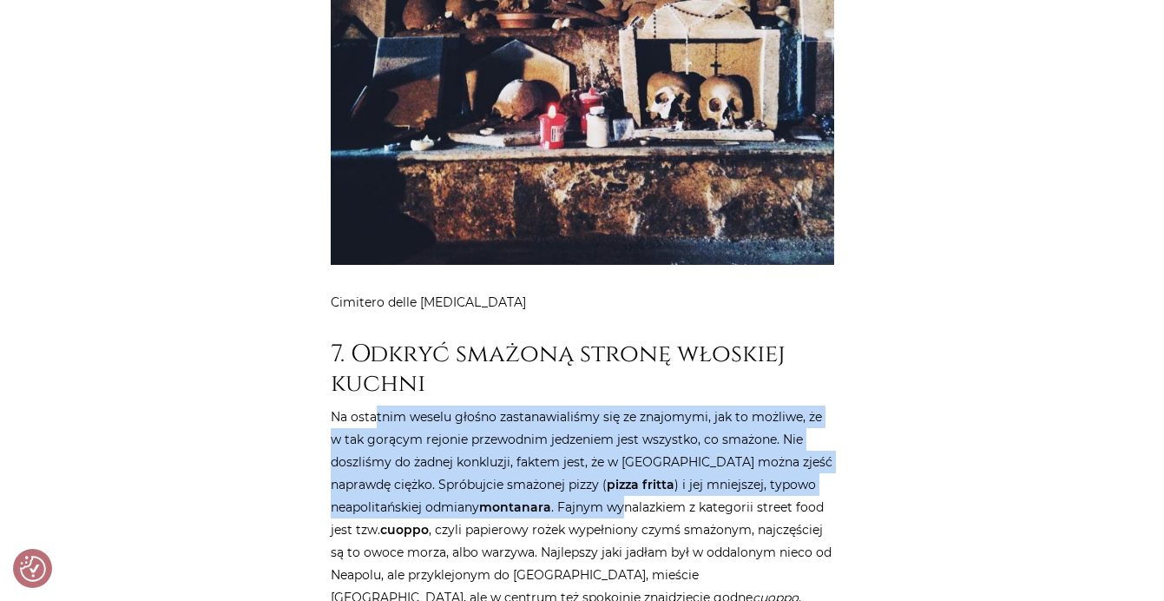
drag, startPoint x: 421, startPoint y: 264, endPoint x: 612, endPoint y: 344, distance: 207.0
click at [620, 405] on p "Na ostatnim weselu głośno zastanawialiśmy się ze znajomymi, jak to możliwe, że …" at bounding box center [583, 540] width 504 height 271
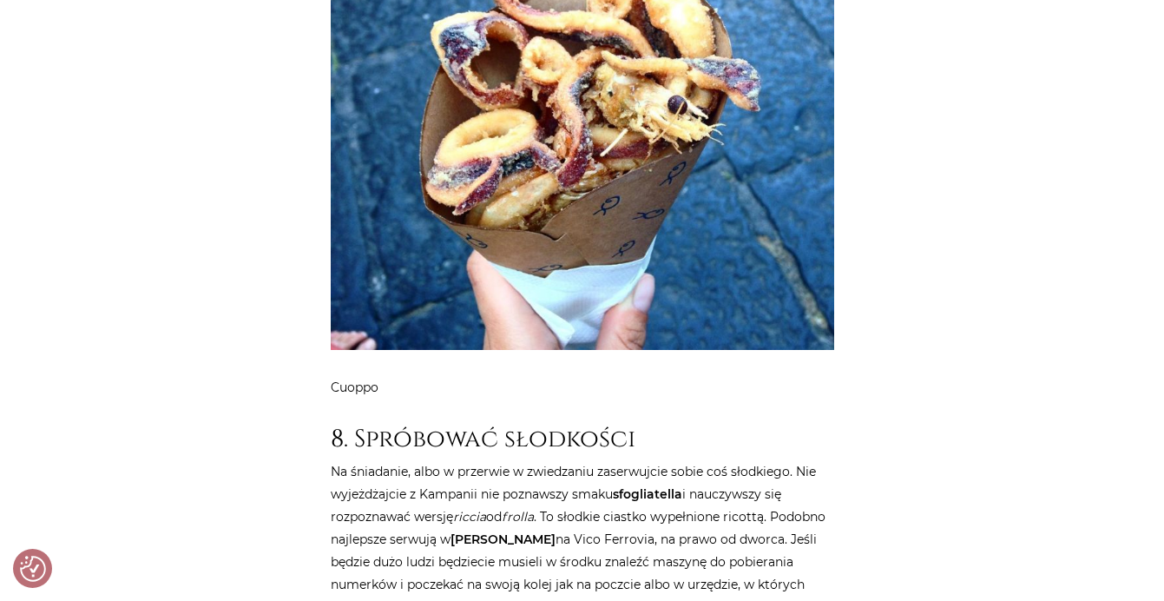
scroll to position [7032, 0]
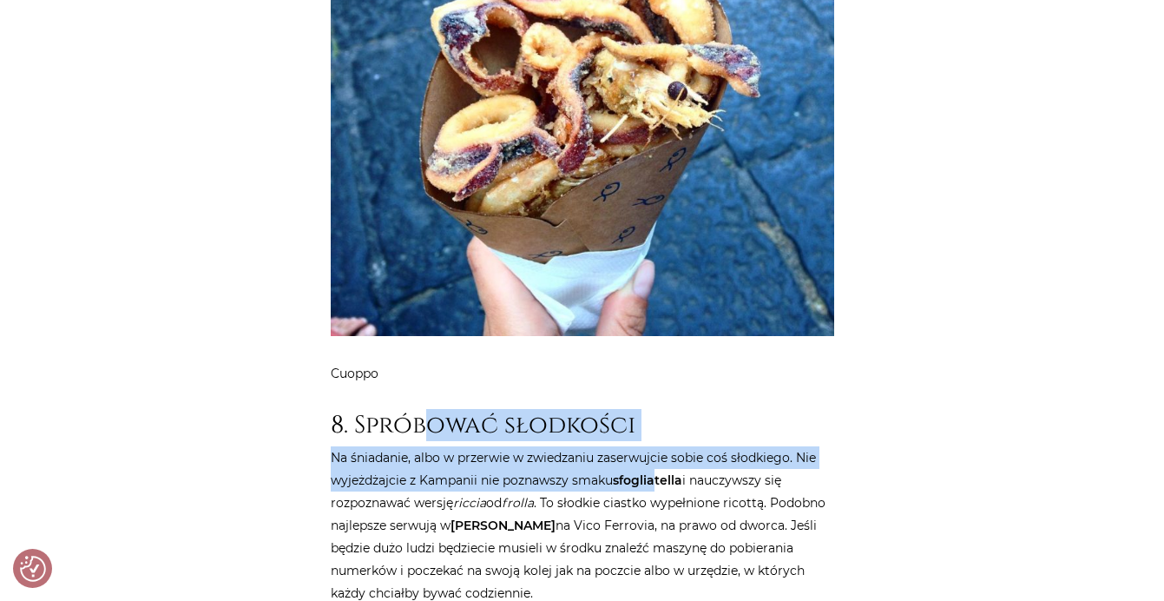
drag, startPoint x: 546, startPoint y: 229, endPoint x: 655, endPoint y: 281, distance: 121.2
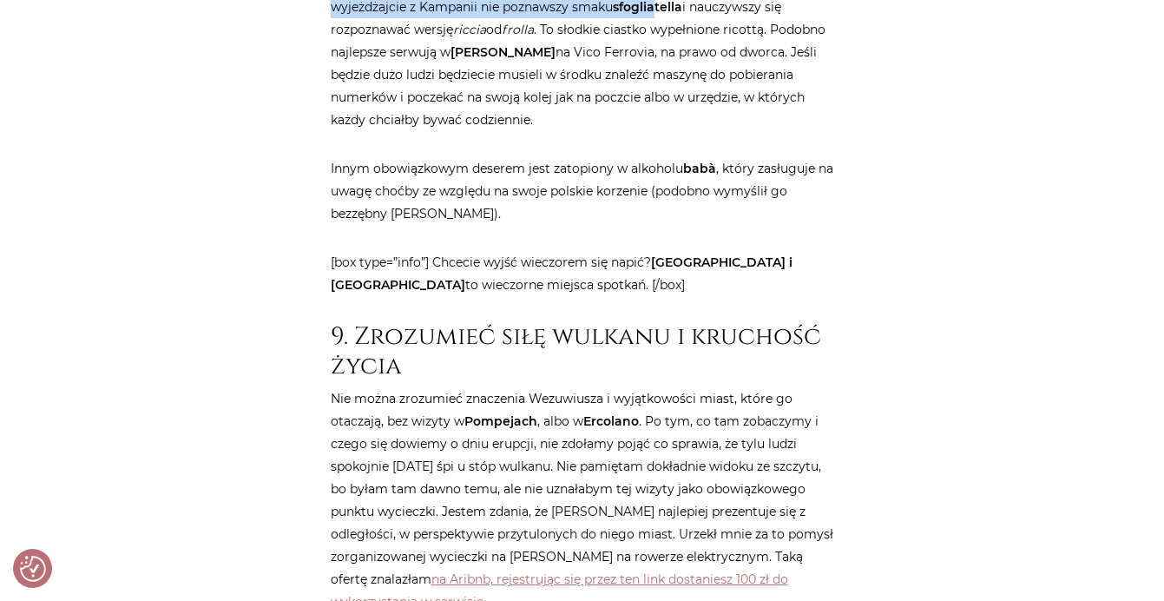
scroll to position [7553, 0]
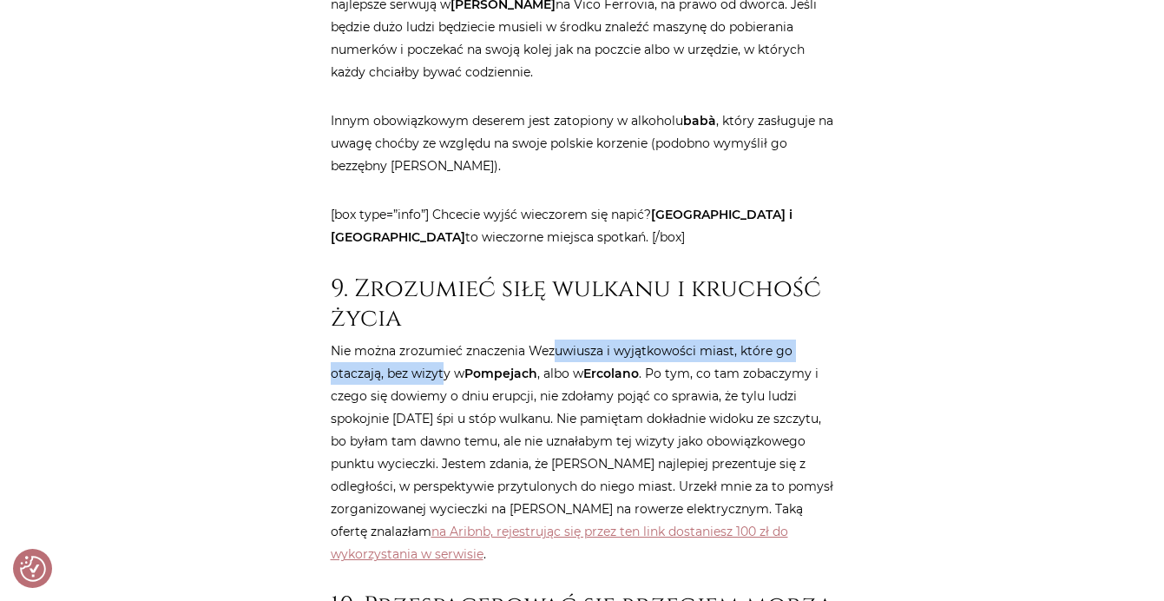
drag, startPoint x: 443, startPoint y: 172, endPoint x: 559, endPoint y: 164, distance: 116.6
click at [557, 339] on p "Nie można zrozumieć znaczenia Wezuwiusza i wyjątkowości miast, które go otaczaj…" at bounding box center [583, 452] width 504 height 226
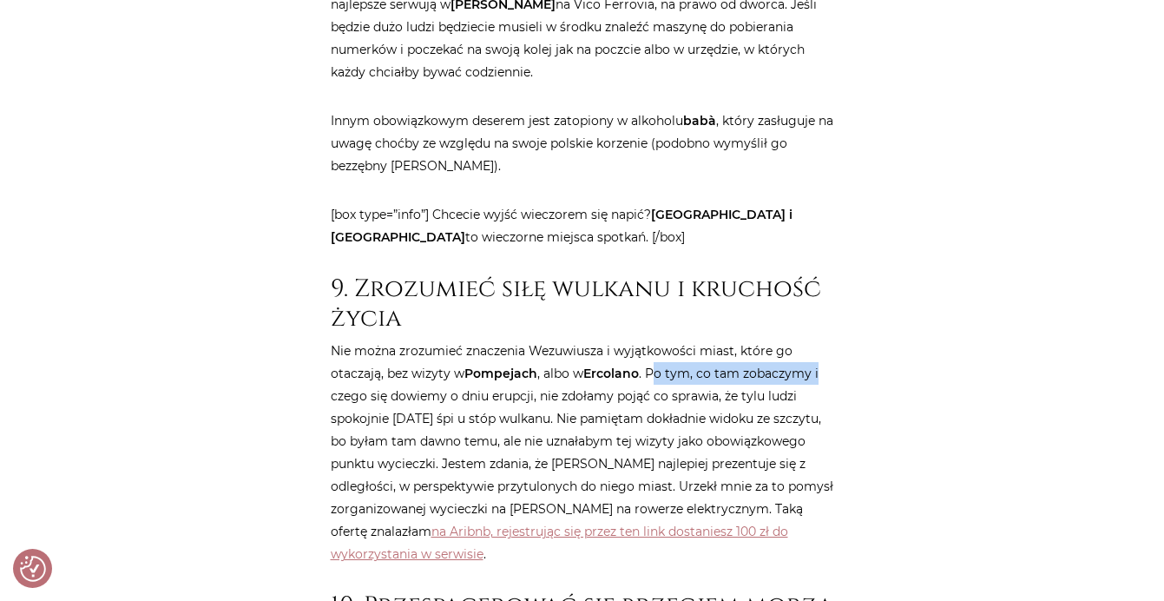
drag, startPoint x: 659, startPoint y: 166, endPoint x: 820, endPoint y: 176, distance: 160.9
click at [820, 339] on p "Nie można zrozumieć znaczenia Wezuwiusza i wyjątkowości miast, które go otaczaj…" at bounding box center [583, 452] width 504 height 226
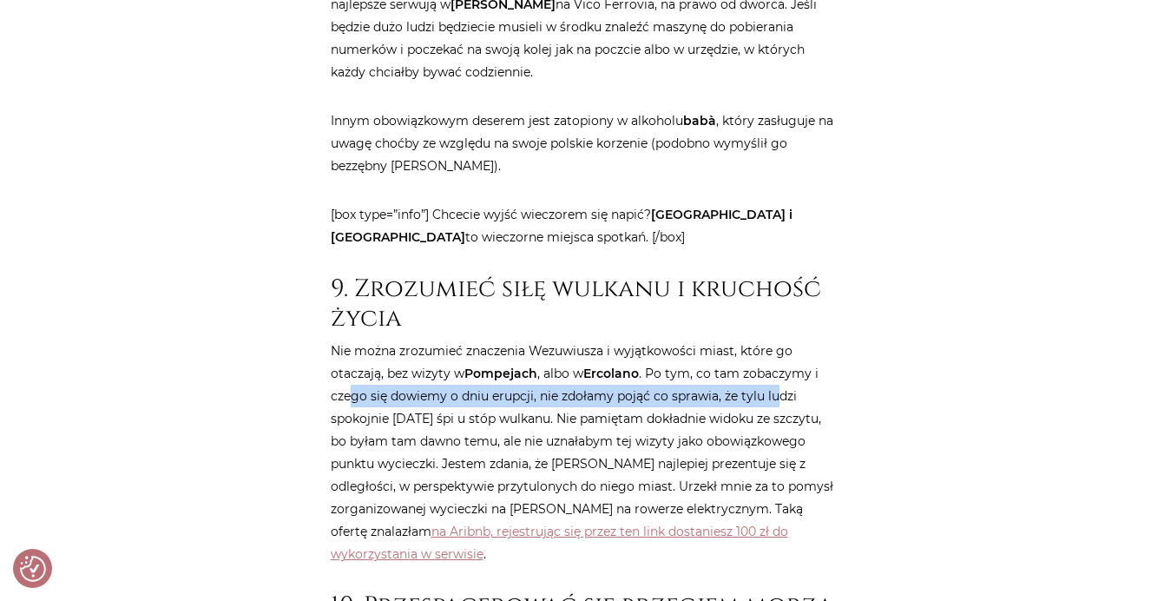
drag, startPoint x: 350, startPoint y: 194, endPoint x: 774, endPoint y: 194, distance: 423.7
click at [774, 339] on p "Nie można zrozumieć znaczenia Wezuwiusza i wyjątkowości miast, które go otaczaj…" at bounding box center [583, 452] width 504 height 226
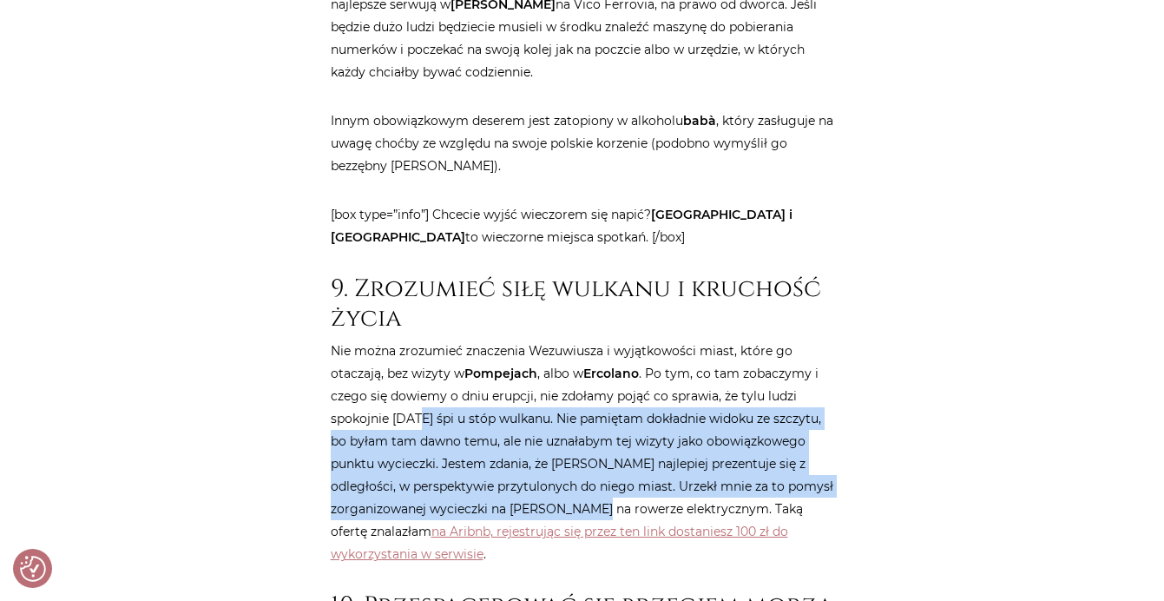
drag, startPoint x: 417, startPoint y: 216, endPoint x: 628, endPoint y: 299, distance: 226.5
click at [641, 339] on p "Nie można zrozumieć znaczenia Wezuwiusza i wyjątkowości miast, które go otaczaj…" at bounding box center [583, 452] width 504 height 226
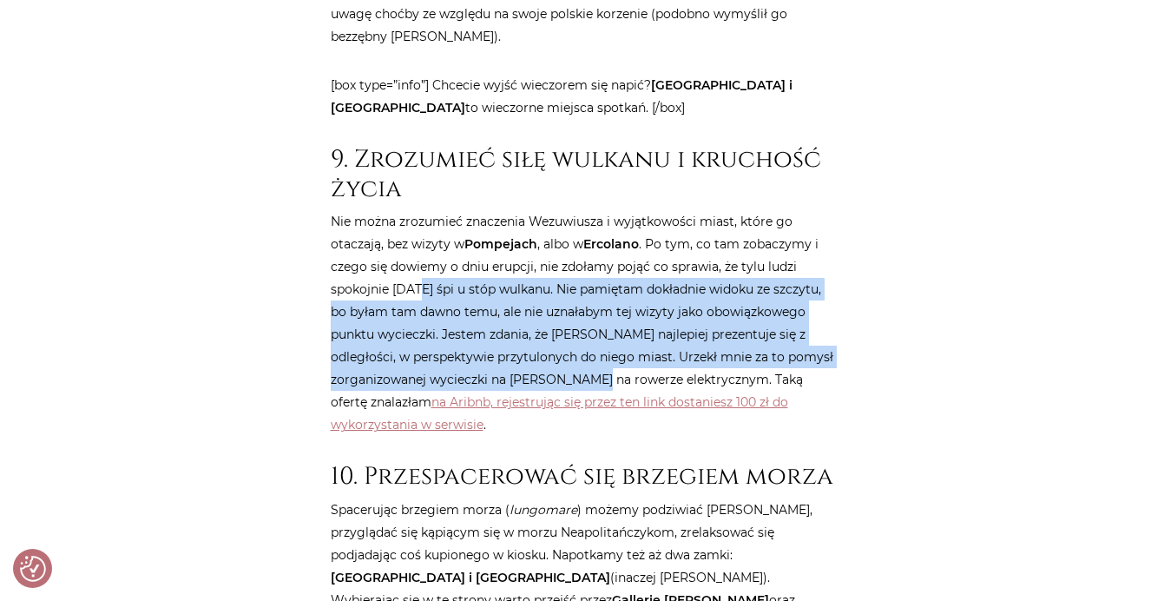
scroll to position [7813, 0]
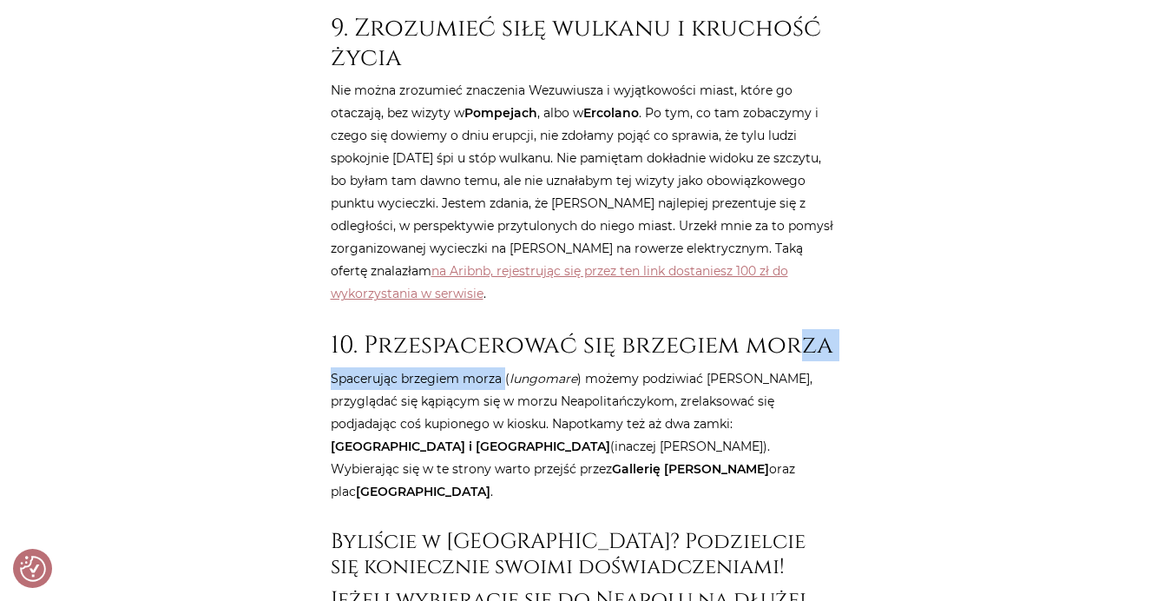
drag, startPoint x: 506, startPoint y: 162, endPoint x: 816, endPoint y: 185, distance: 310.8
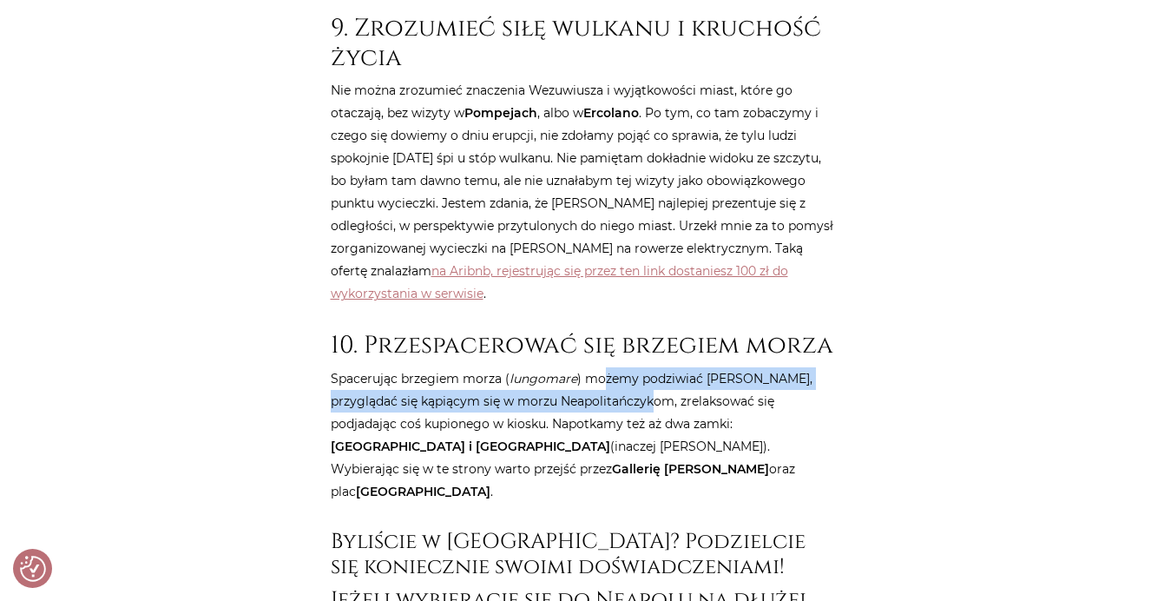
drag, startPoint x: 611, startPoint y: 177, endPoint x: 680, endPoint y: 207, distance: 74.7
click at [680, 367] on p "Spacerując brzegiem morza ( lungomare ) możemy podziwiać Wezuwiusz, przyglądać …" at bounding box center [583, 434] width 504 height 135
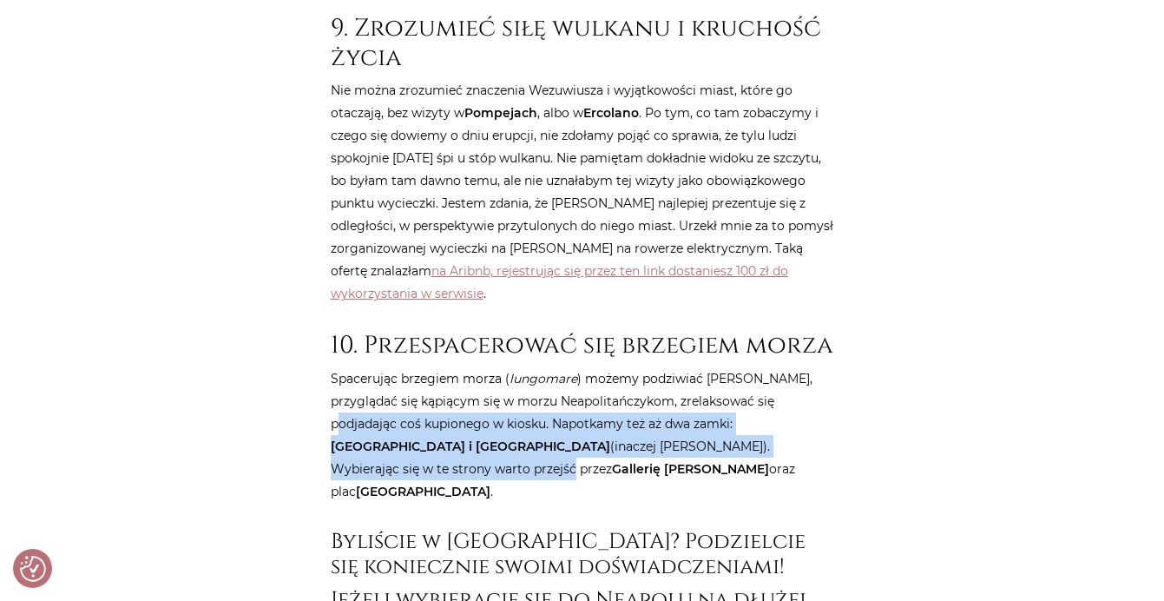
drag, startPoint x: 508, startPoint y: 221, endPoint x: 807, endPoint y: 249, distance: 299.9
click at [807, 367] on p "Spacerując brzegiem morza ( lungomare ) możemy podziwiać Wezuwiusz, przyglądać …" at bounding box center [583, 434] width 504 height 135
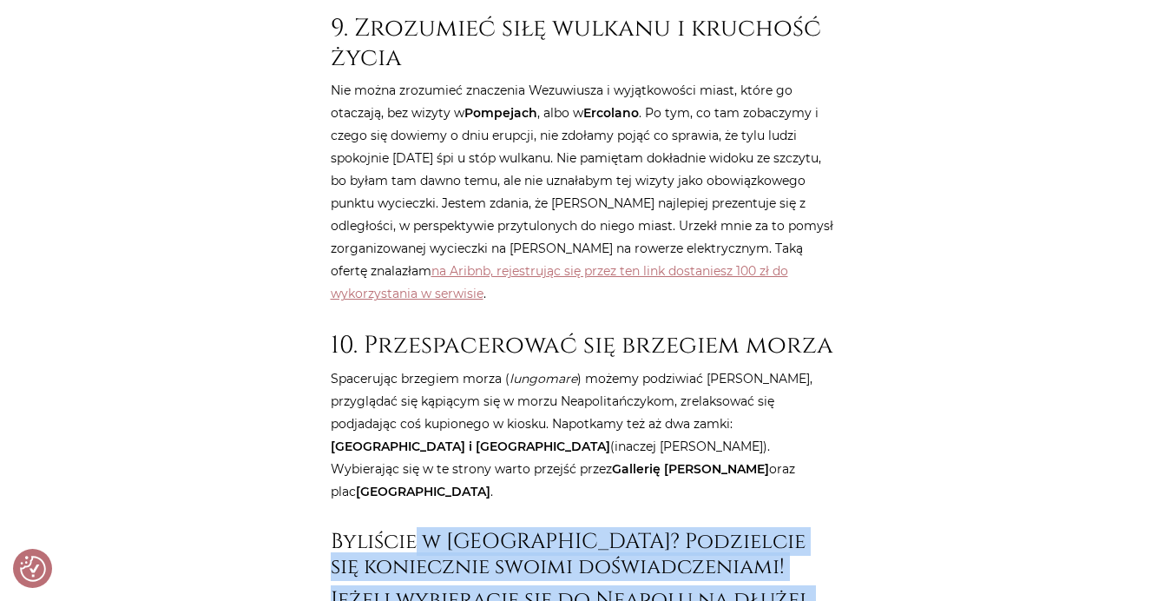
drag, startPoint x: 418, startPoint y: 313, endPoint x: 754, endPoint y: 388, distance: 343.3
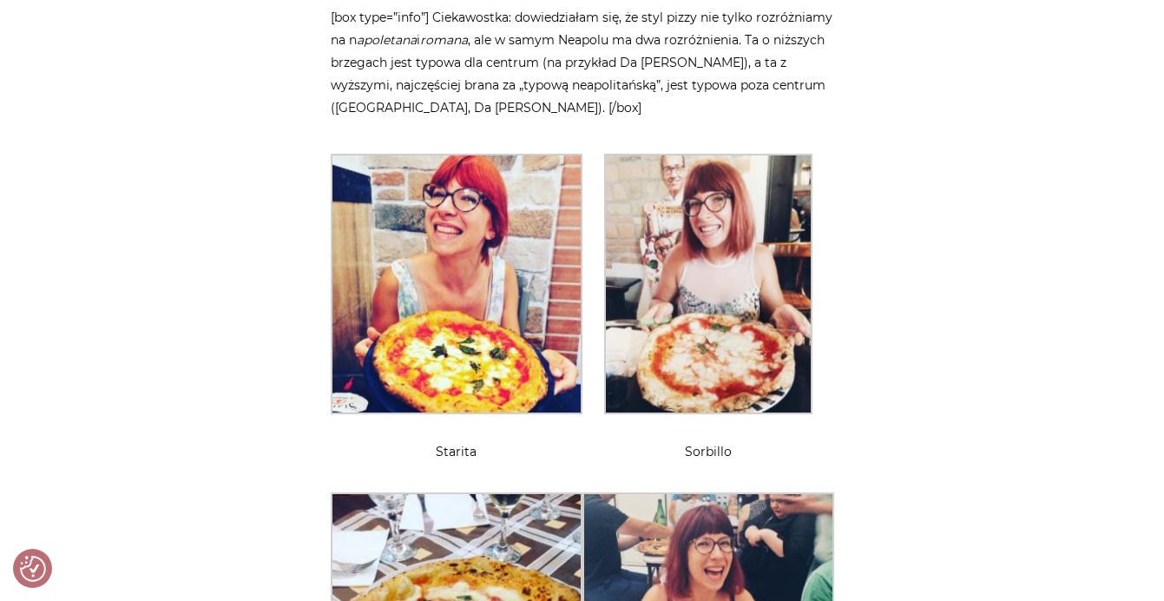
scroll to position [1563, 0]
